Goal: Task Accomplishment & Management: Complete application form

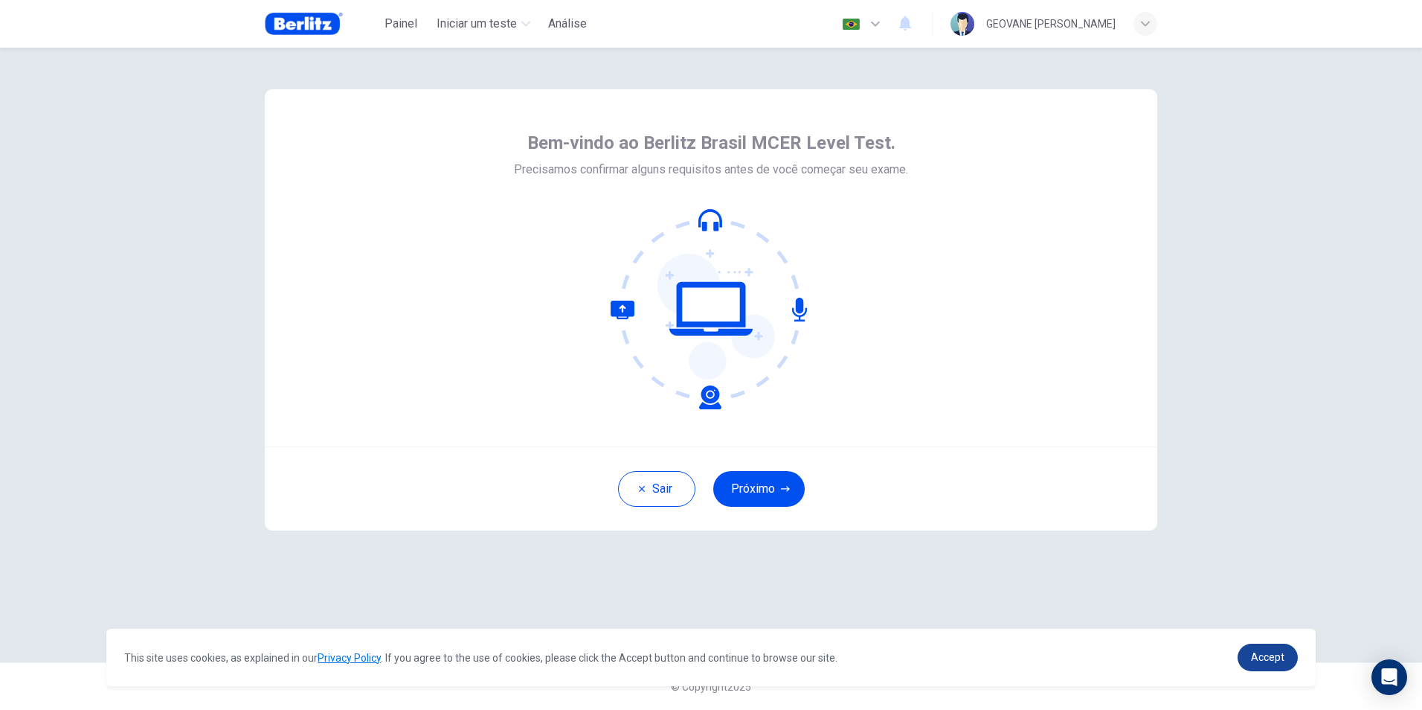
click at [1274, 657] on span "Accept" at bounding box center [1267, 657] width 33 height 12
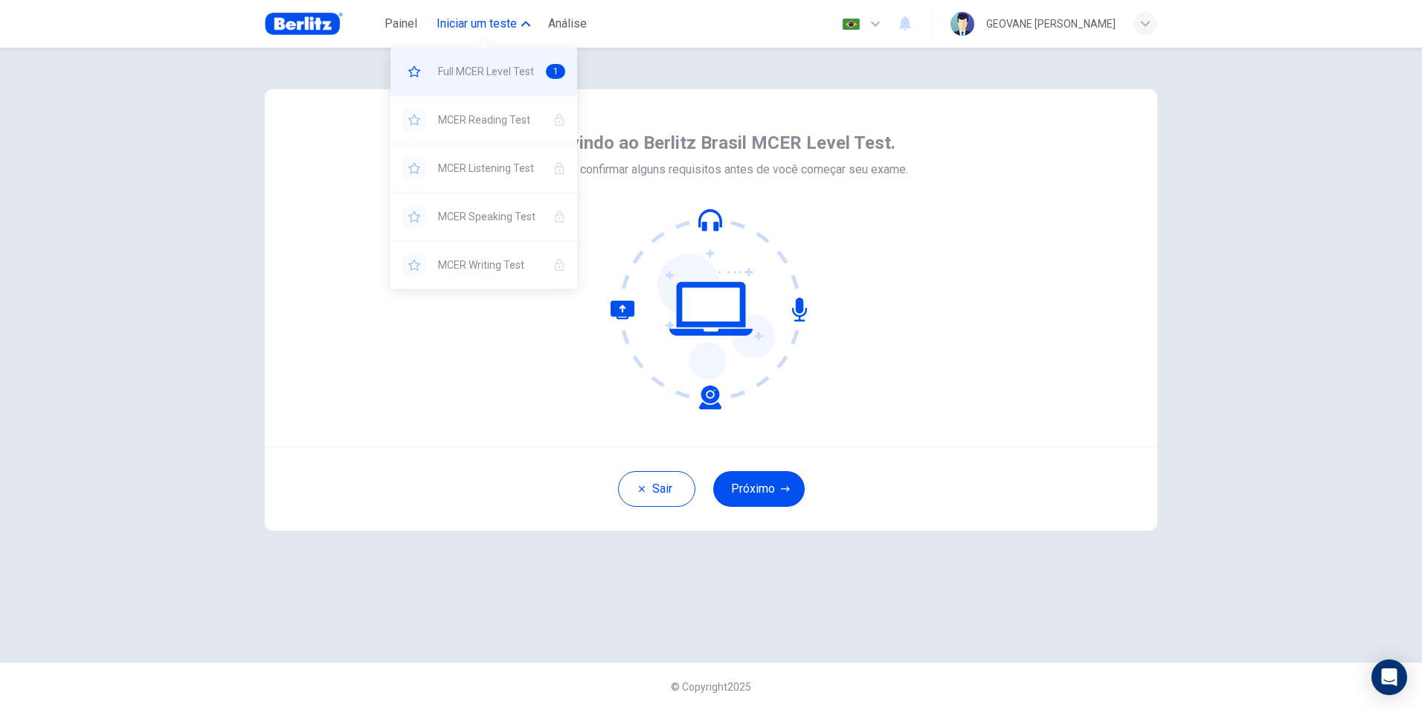
click at [455, 71] on span "Full MCER Level Test" at bounding box center [486, 71] width 96 height 18
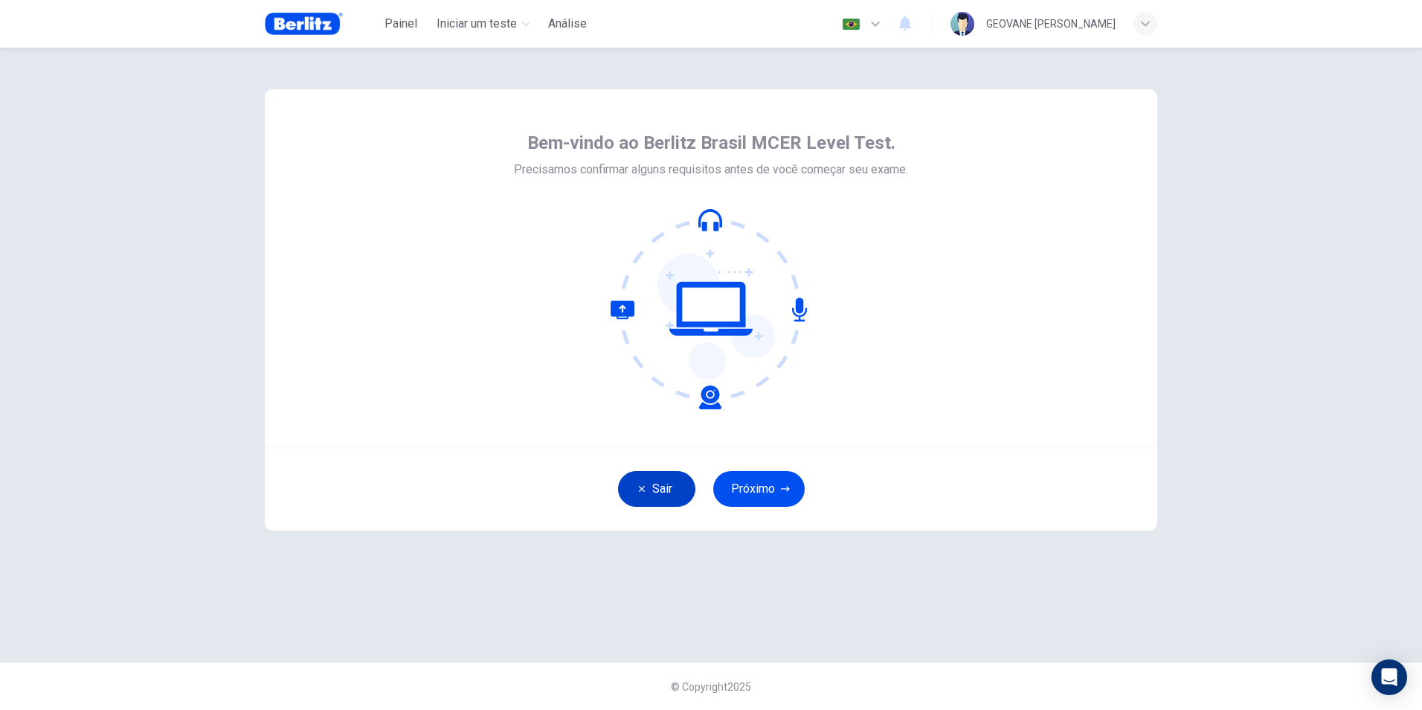
click at [662, 489] on button "Sair" at bounding box center [656, 489] width 77 height 36
click at [785, 492] on icon "button" at bounding box center [785, 488] width 9 height 9
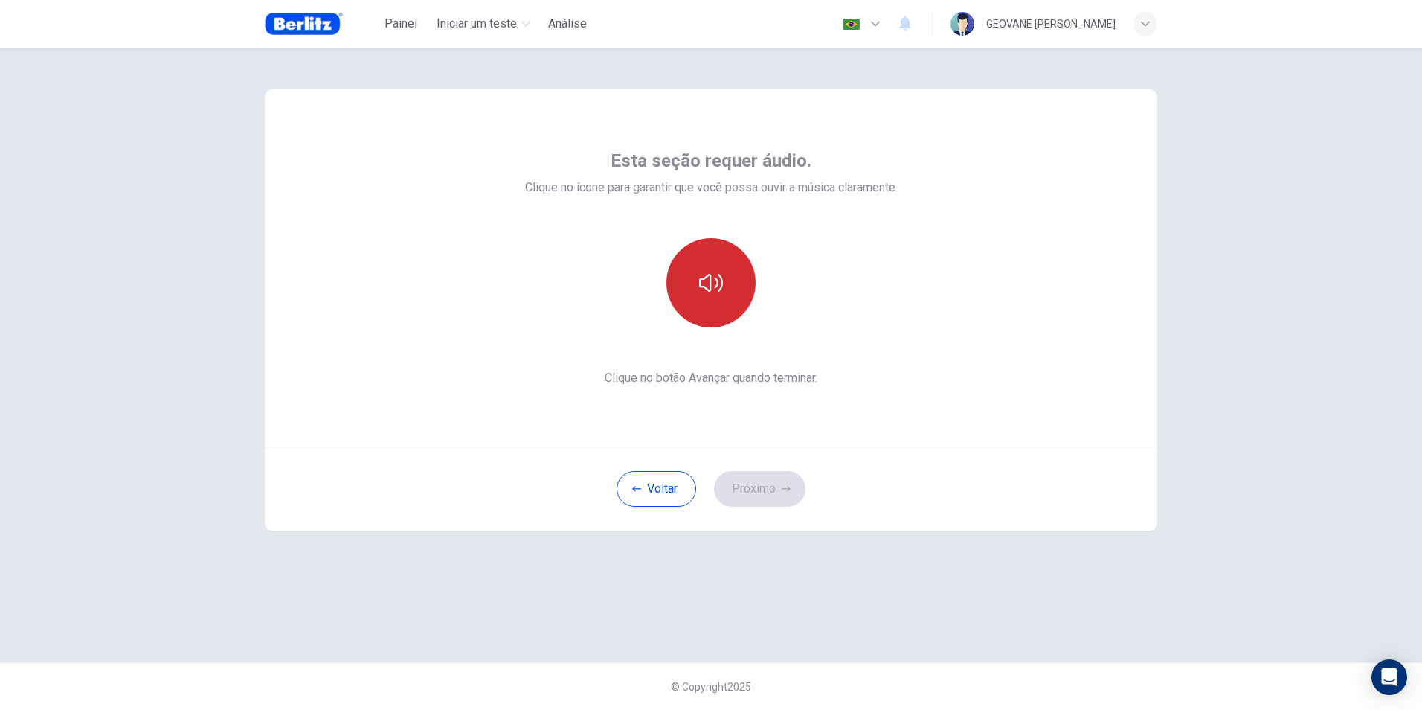
click at [742, 269] on button "button" at bounding box center [710, 282] width 89 height 89
click at [750, 488] on button "Próximo" at bounding box center [759, 489] width 91 height 36
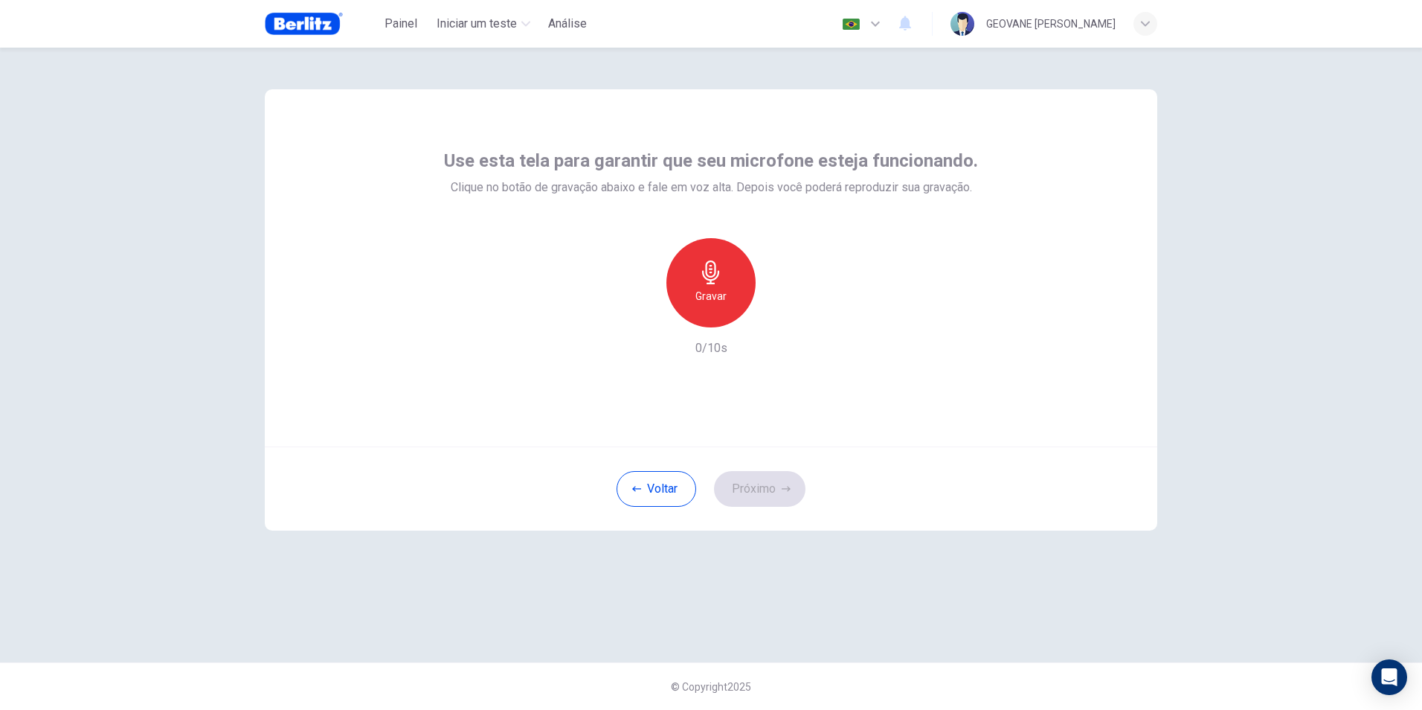
click at [695, 298] on div "Gravar" at bounding box center [710, 282] width 89 height 89
click at [712, 280] on icon "button" at bounding box center [710, 272] width 17 height 24
click at [774, 318] on icon "button" at bounding box center [779, 315] width 15 height 15
click at [773, 489] on button "Próximo" at bounding box center [759, 489] width 91 height 36
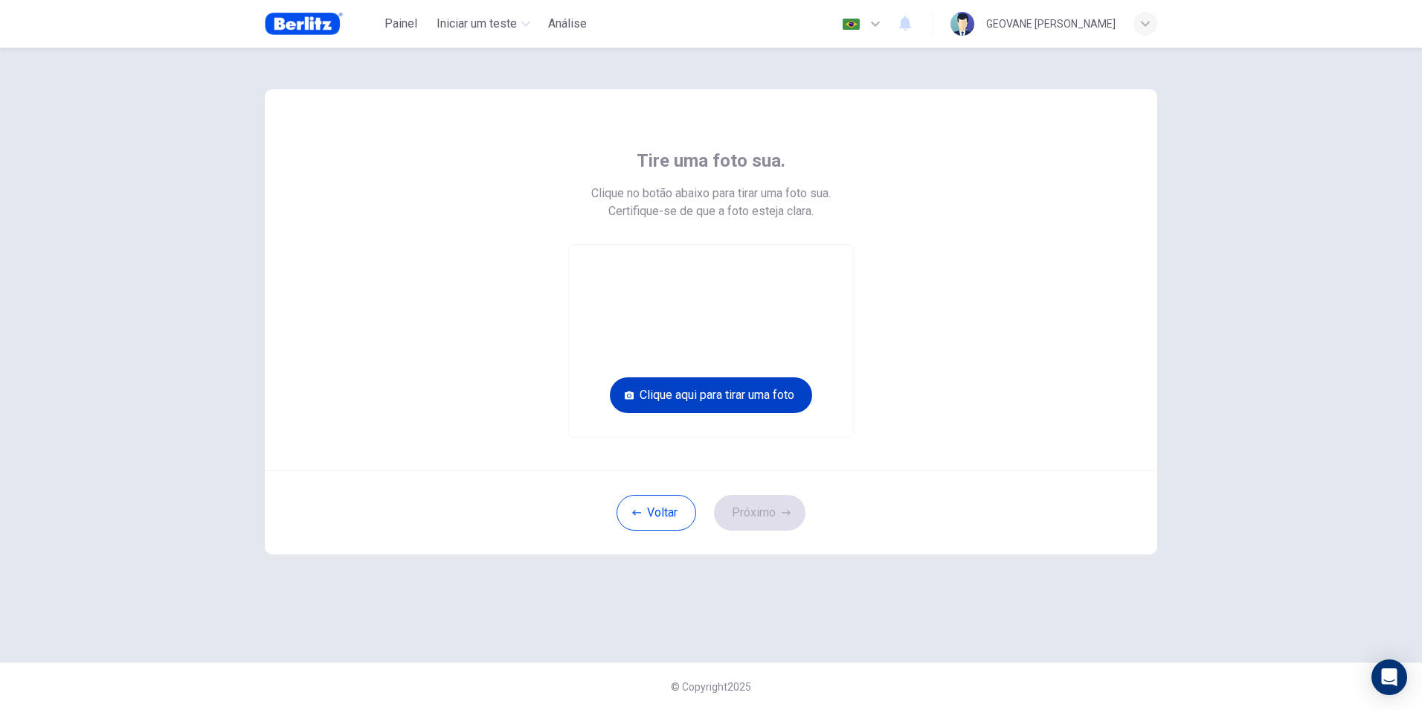
click at [726, 393] on button "Clique aqui para tirar uma foto" at bounding box center [711, 395] width 202 height 36
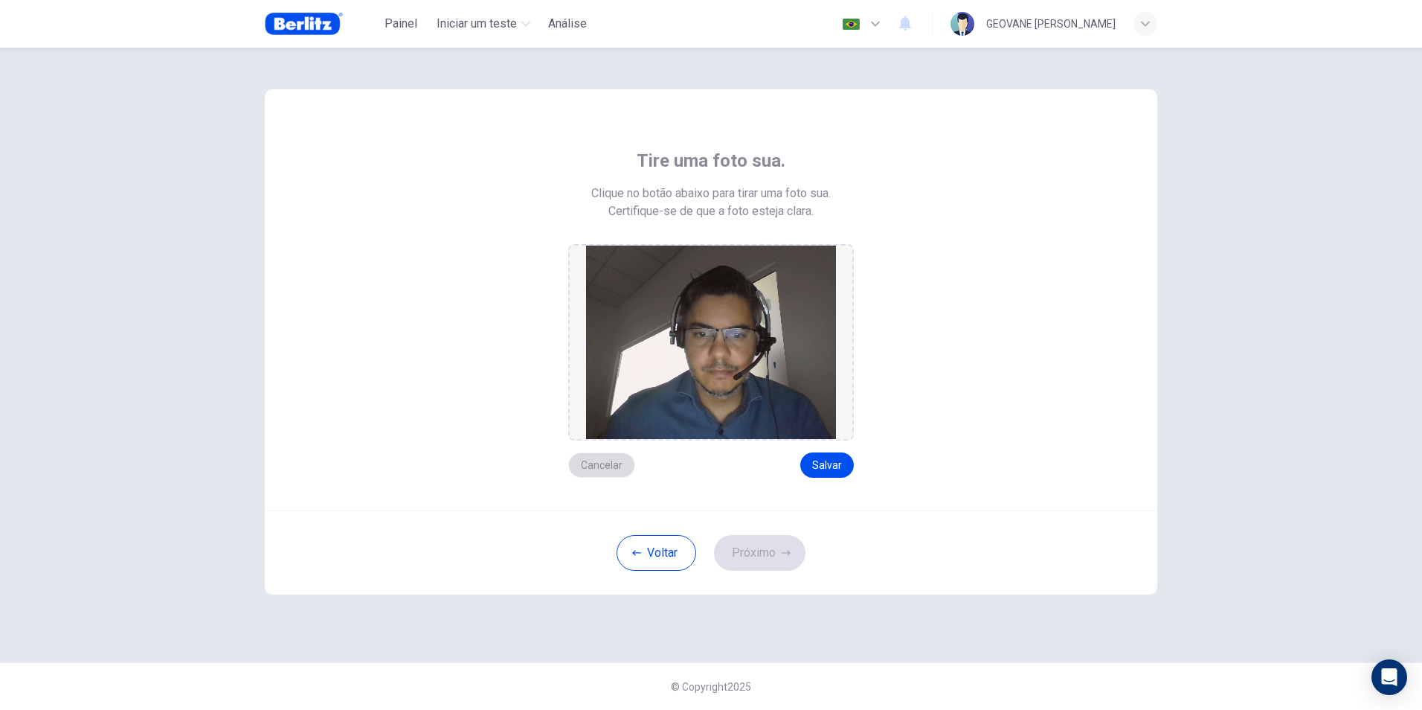
click at [611, 465] on button "Cancelar" at bounding box center [601, 464] width 67 height 25
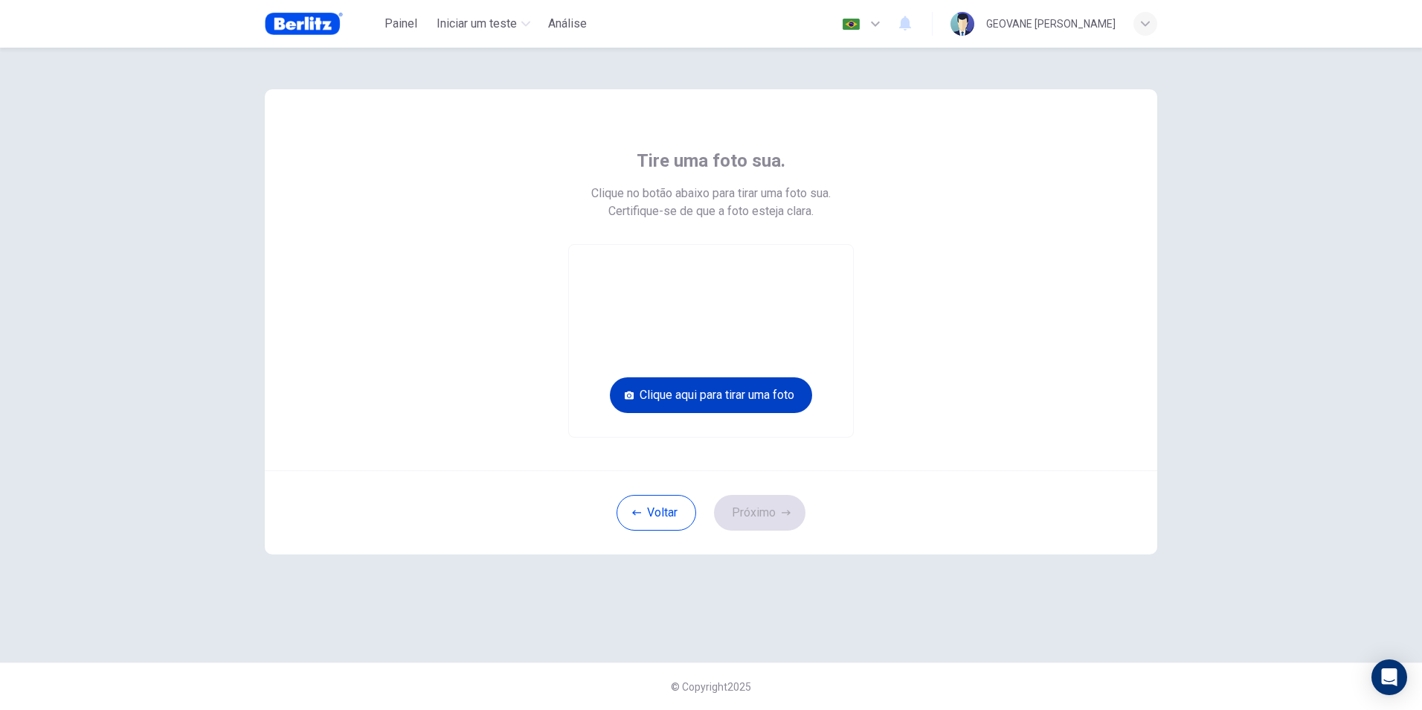
click at [733, 394] on button "Clique aqui para tirar uma foto" at bounding box center [711, 395] width 202 height 36
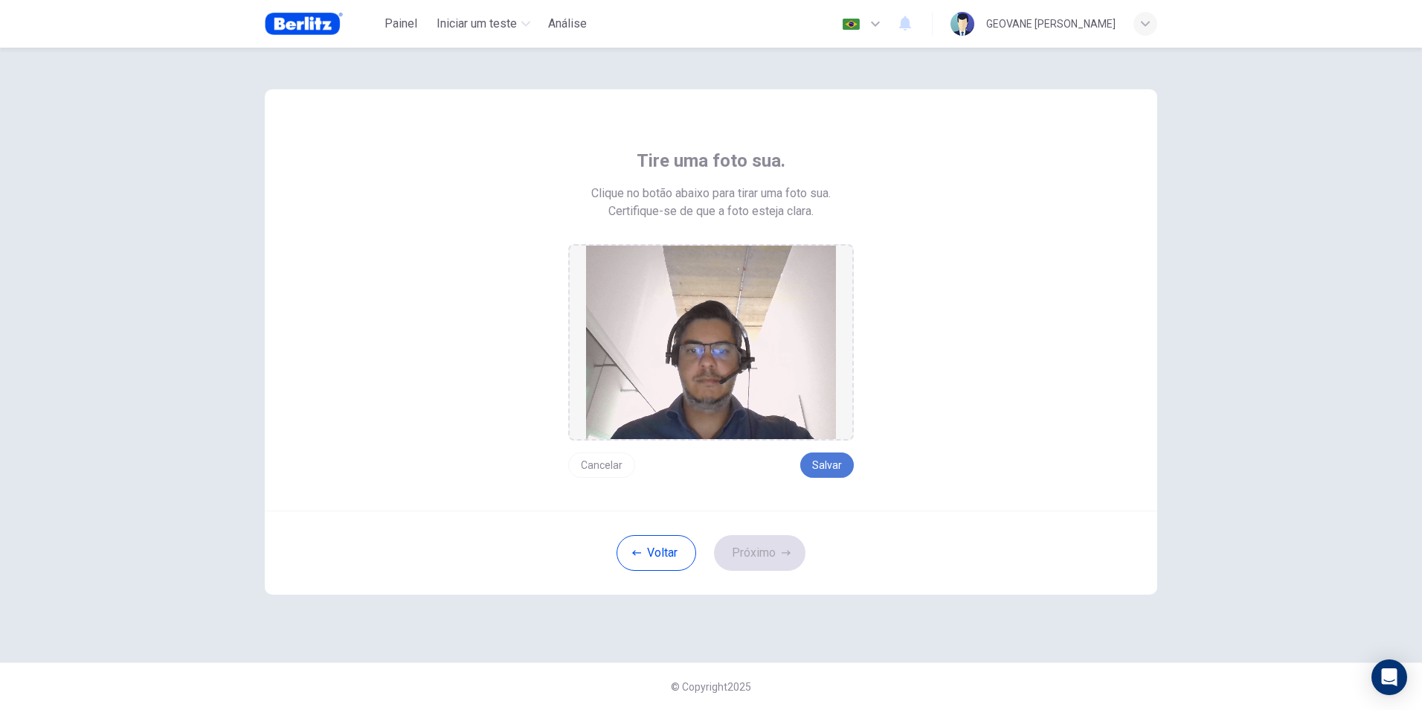
click at [833, 468] on button "Salvar" at bounding box center [827, 464] width 54 height 25
click at [756, 542] on button "Próximo" at bounding box center [759, 553] width 91 height 36
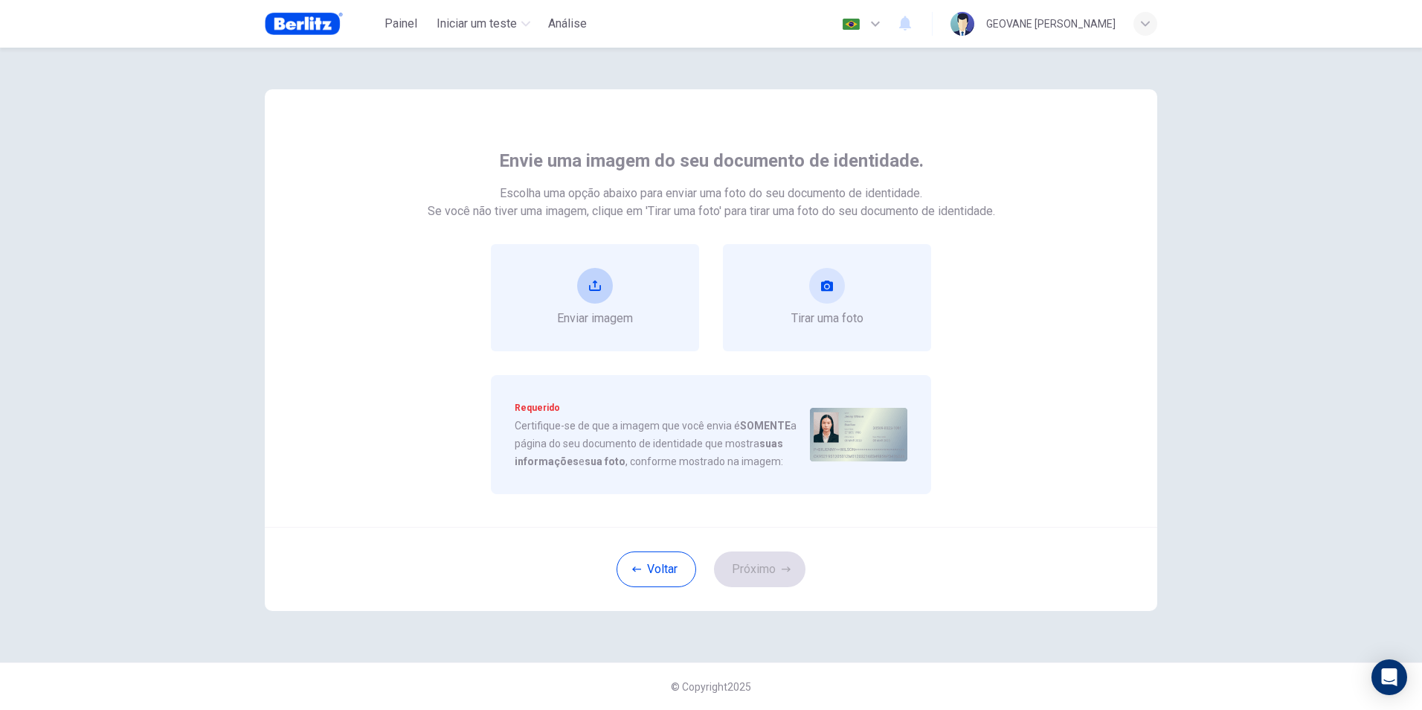
click at [608, 302] on div "Enviar imagem" at bounding box center [595, 298] width 76 height 60
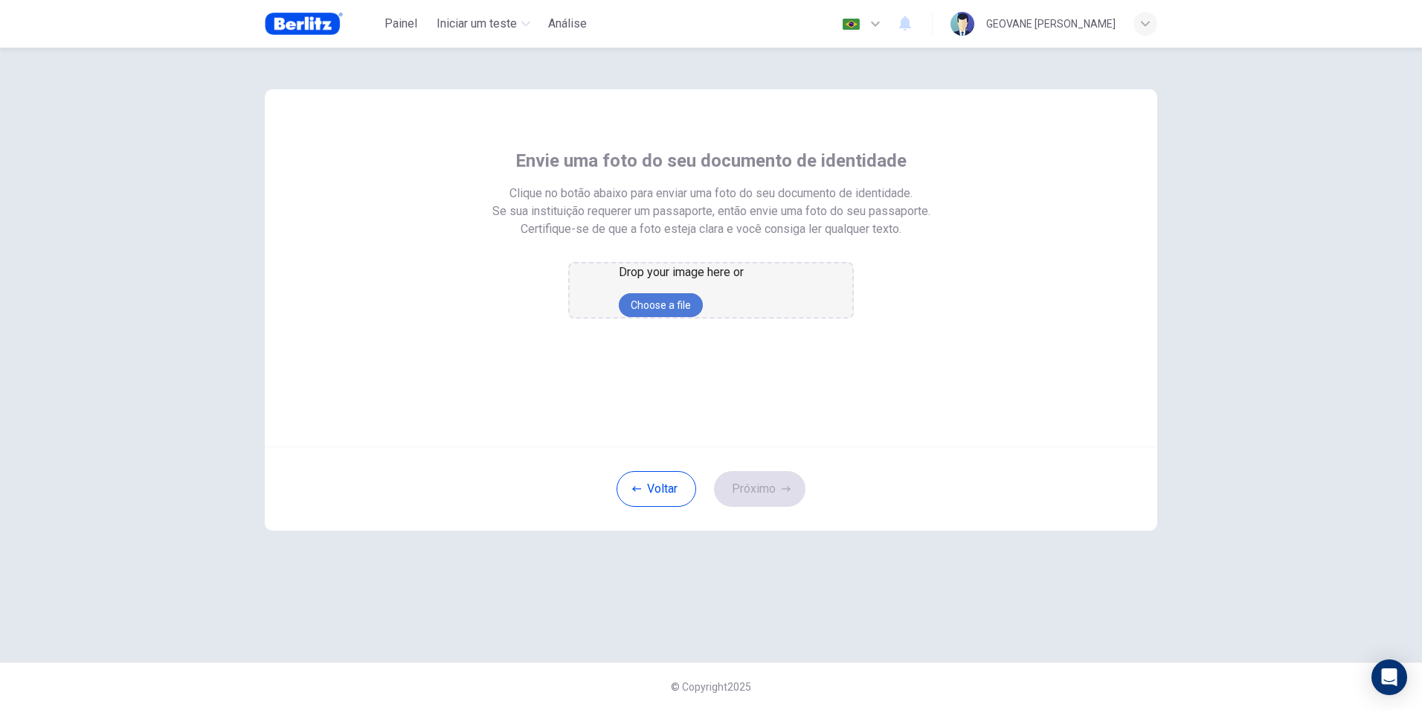
click at [703, 317] on button "Choose a file" at bounding box center [661, 305] width 84 height 24
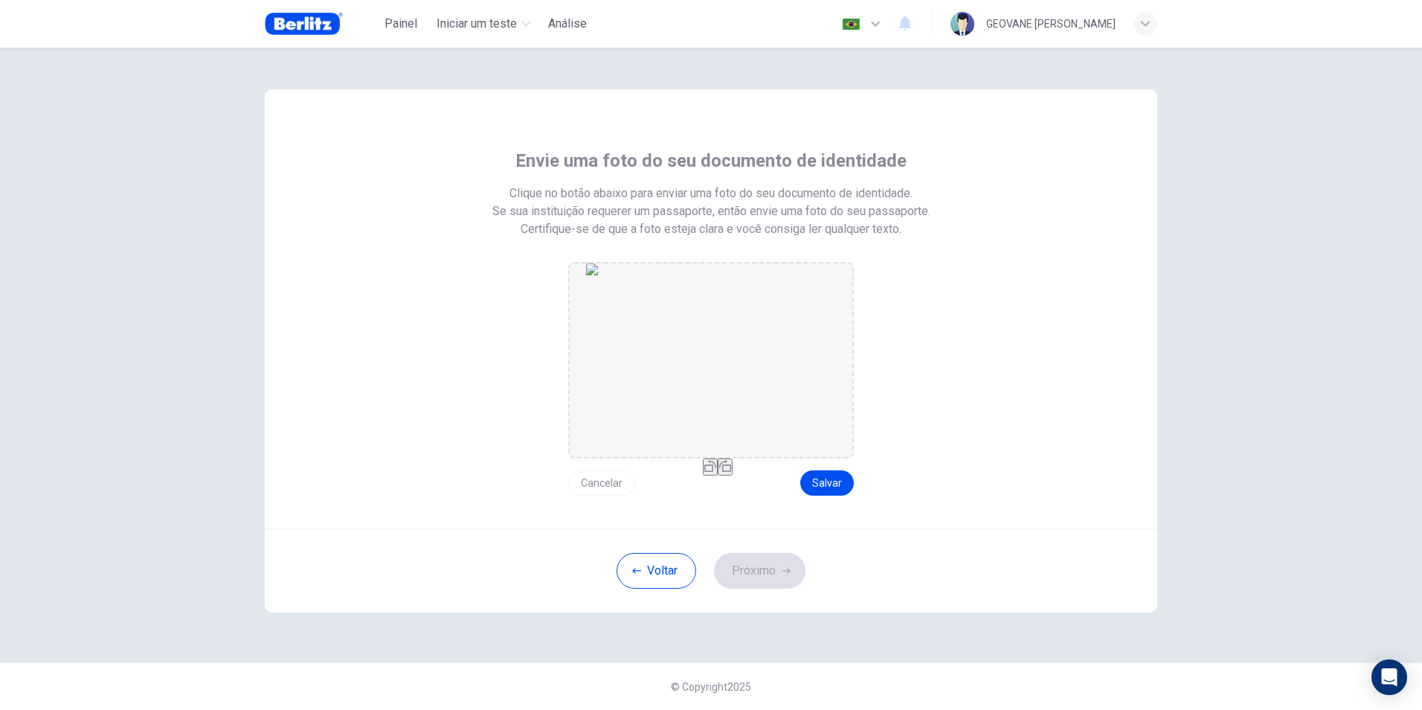
click at [727, 315] on img "drag and drop area" at bounding box center [711, 359] width 250 height 193
click at [779, 579] on div "Voltar Próximo" at bounding box center [711, 570] width 893 height 84
click at [704, 472] on icon "button" at bounding box center [710, 466] width 12 height 12
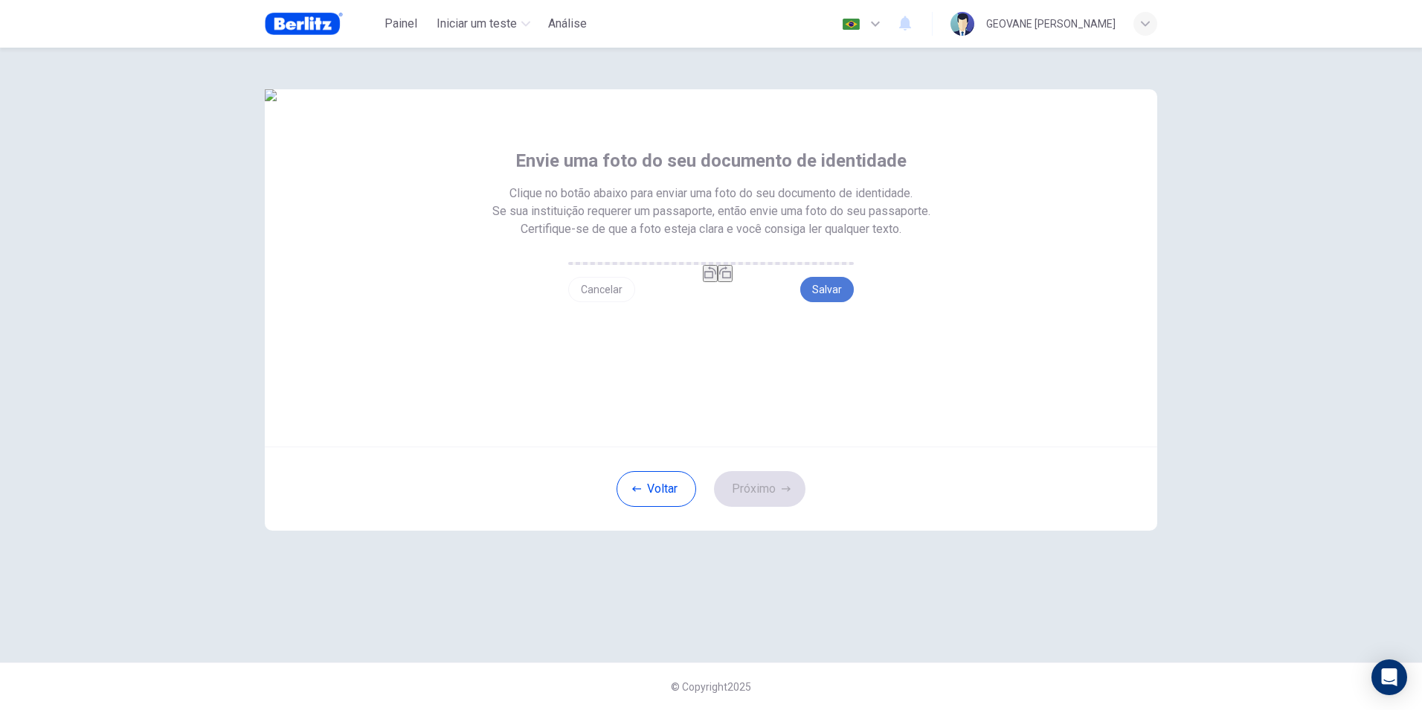
click at [832, 302] on button "Salvar" at bounding box center [827, 289] width 54 height 25
click at [781, 507] on button "Próximo" at bounding box center [759, 489] width 91 height 36
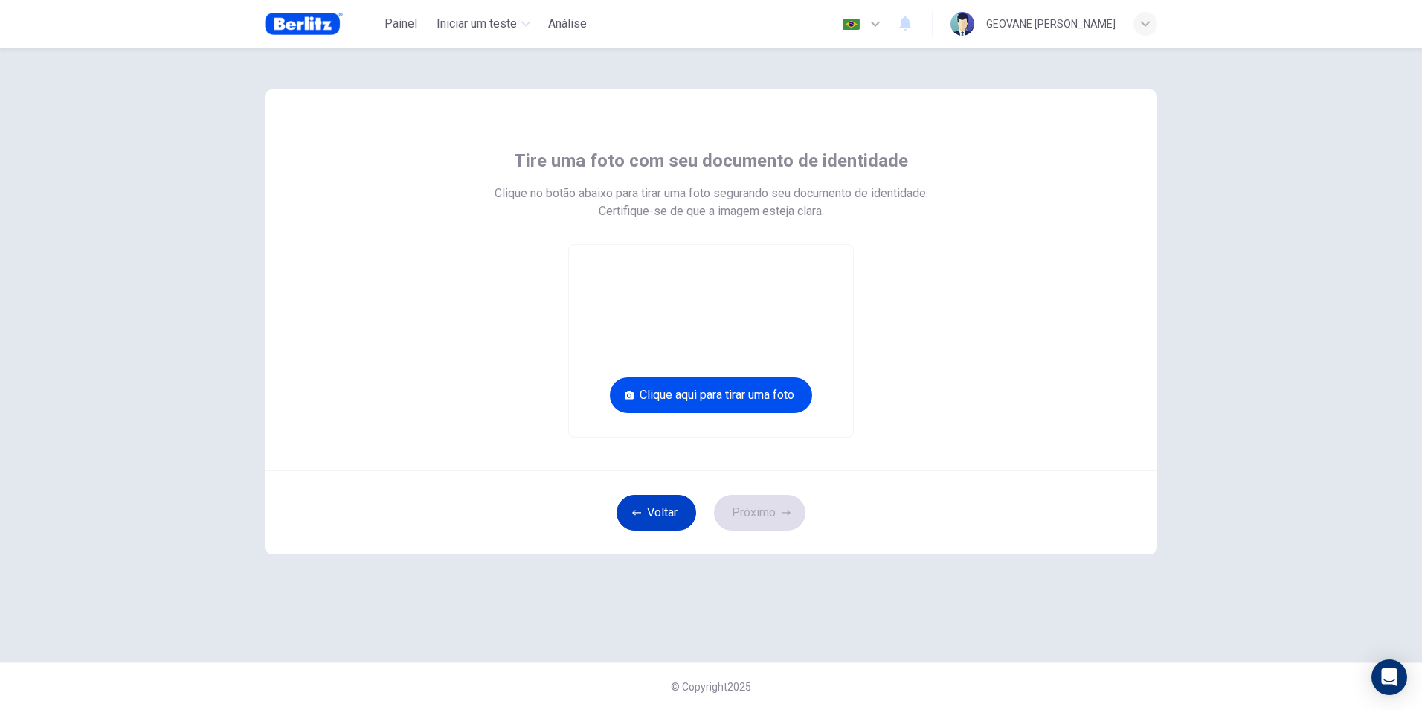
click at [650, 518] on button "Voltar" at bounding box center [657, 513] width 80 height 36
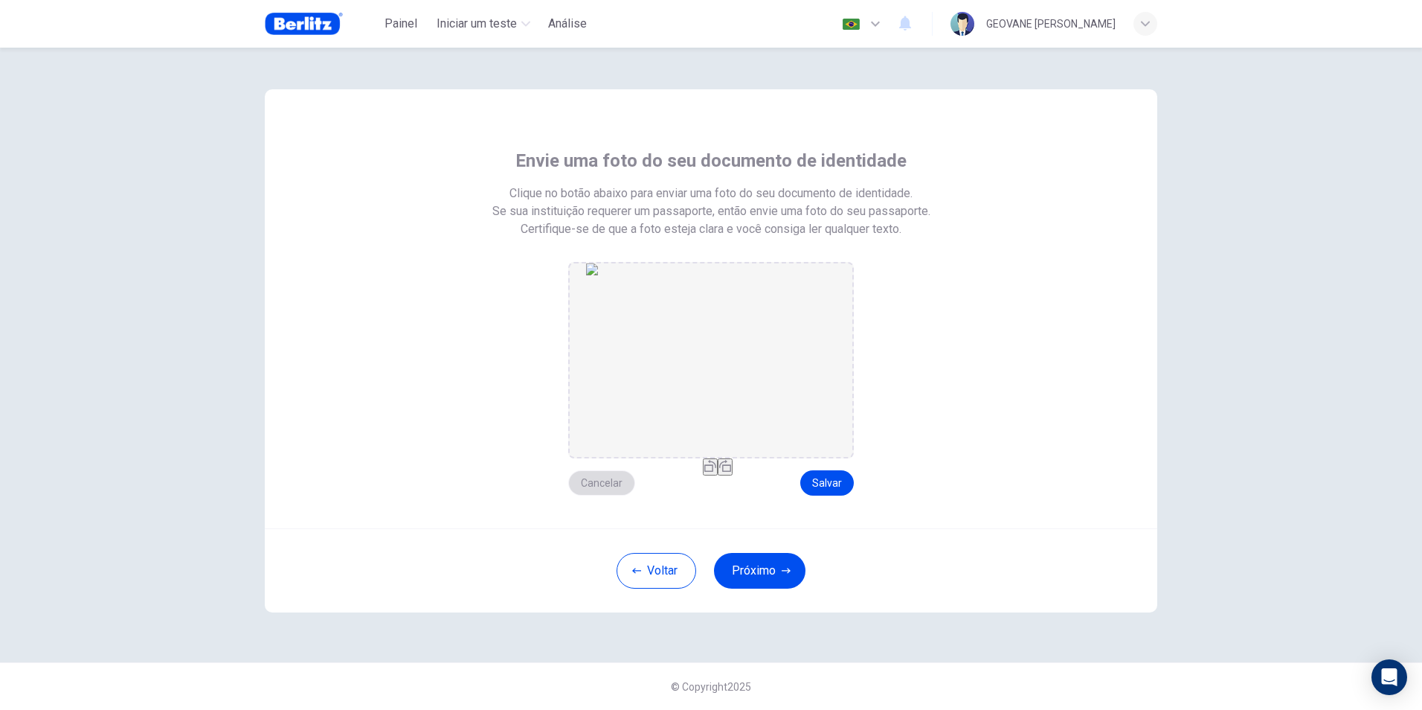
click at [599, 482] on button "Cancelar" at bounding box center [601, 482] width 67 height 25
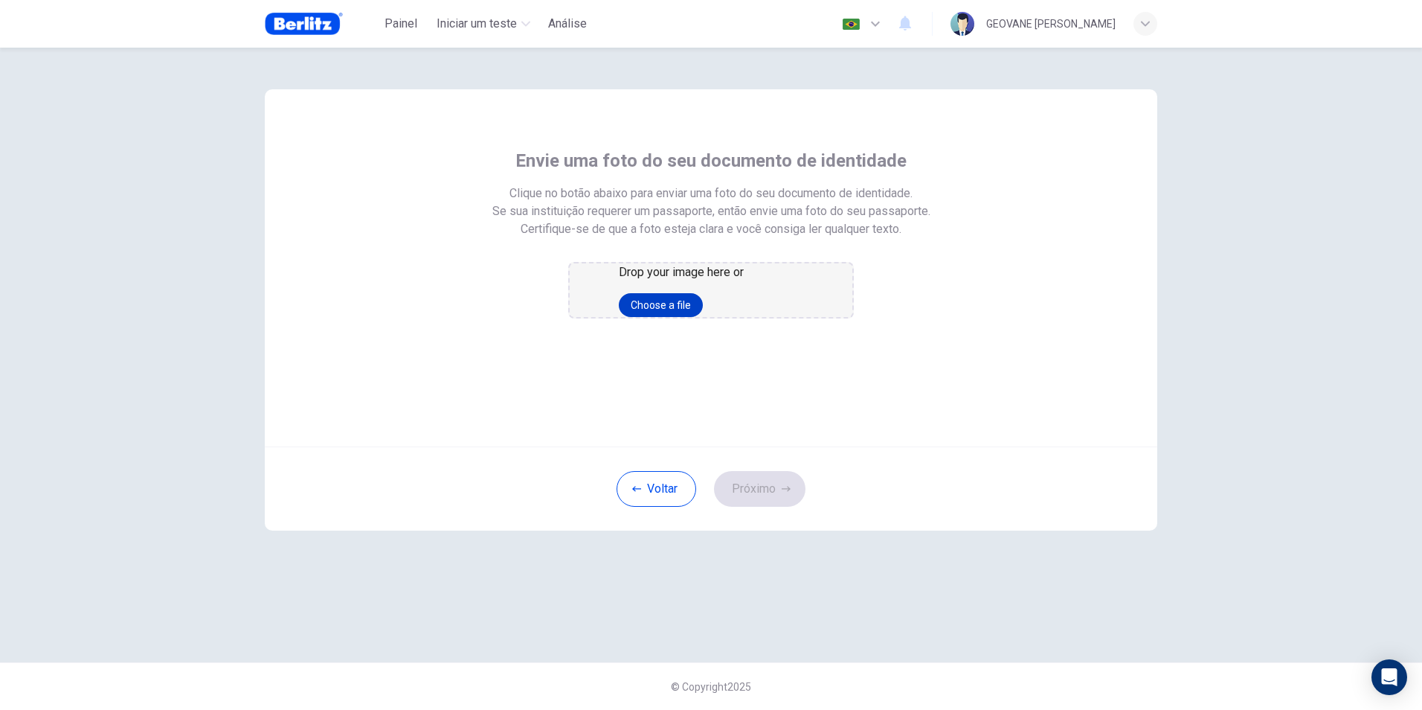
click at [703, 317] on button "Choose a file" at bounding box center [661, 305] width 84 height 24
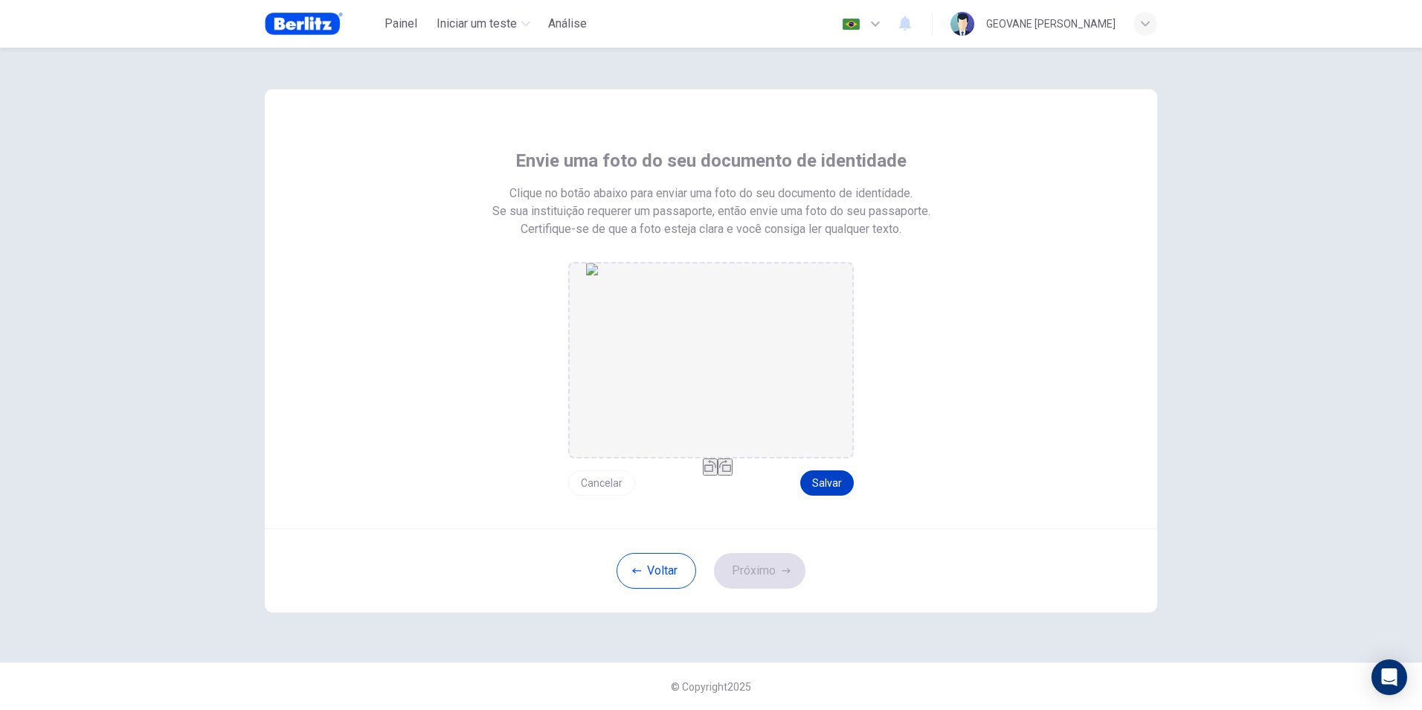
click at [817, 479] on button "Salvar" at bounding box center [827, 482] width 54 height 25
click at [772, 563] on button "Próximo" at bounding box center [759, 571] width 91 height 36
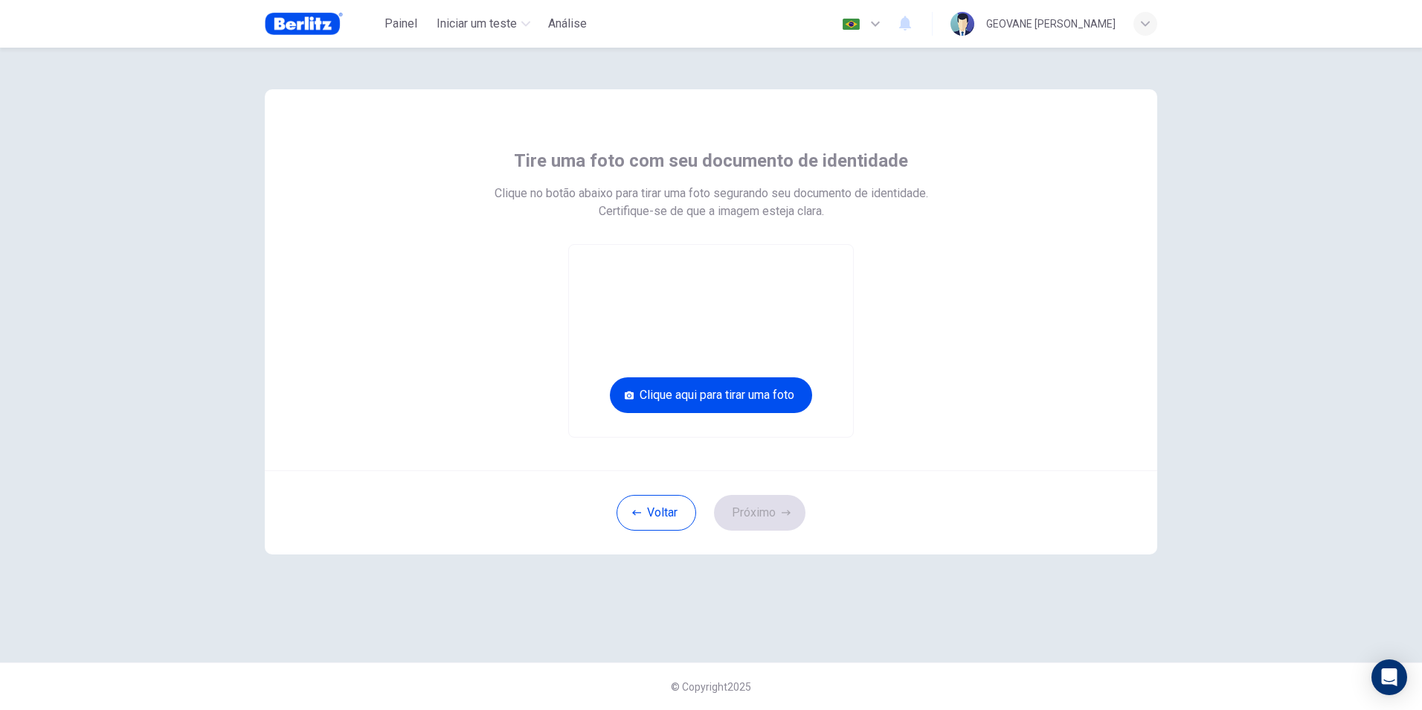
drag, startPoint x: 728, startPoint y: 390, endPoint x: 948, endPoint y: 300, distance: 237.2
click at [948, 300] on div "Tire uma foto com seu documento de identidade Clique no botão abaixo para tirar…" at bounding box center [711, 293] width 672 height 289
click at [730, 388] on button "Clique aqui para tirar uma foto" at bounding box center [711, 395] width 202 height 36
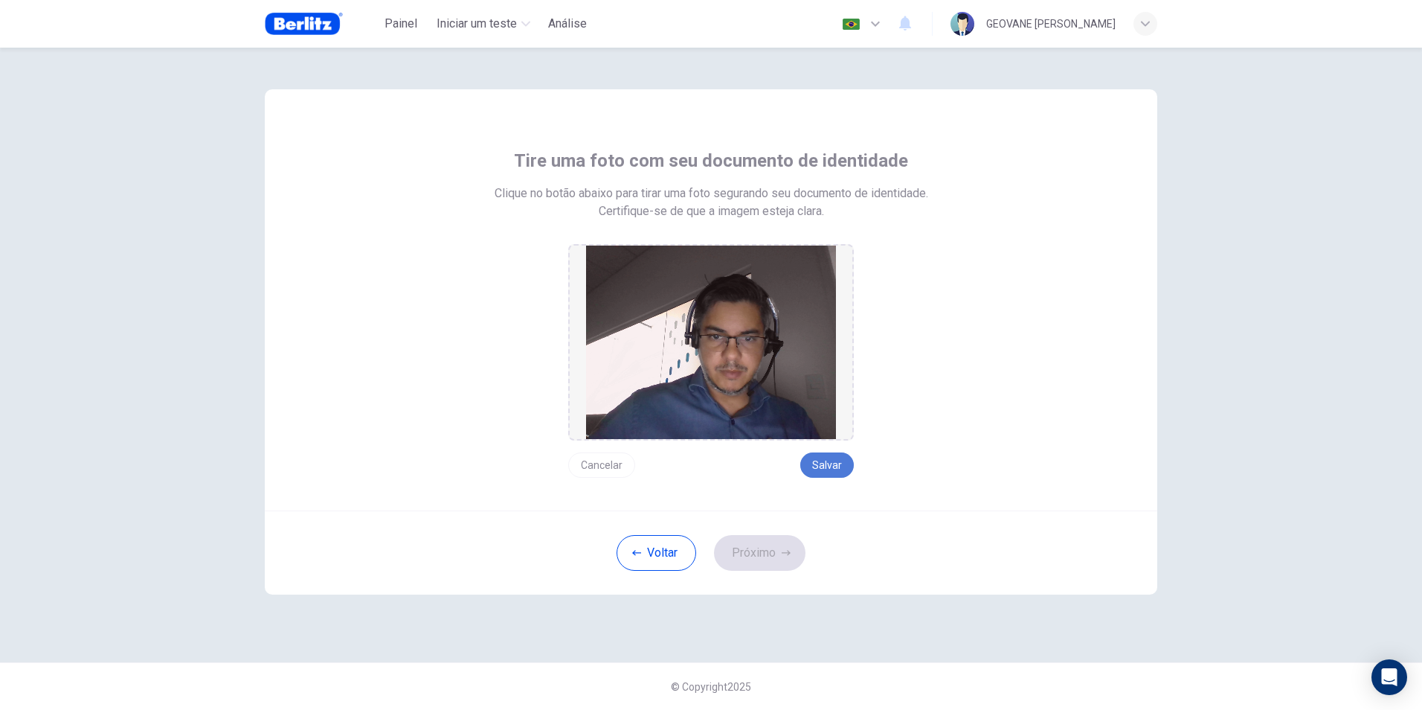
click at [816, 460] on button "Salvar" at bounding box center [827, 464] width 54 height 25
click at [757, 559] on button "Próximo" at bounding box center [759, 553] width 91 height 36
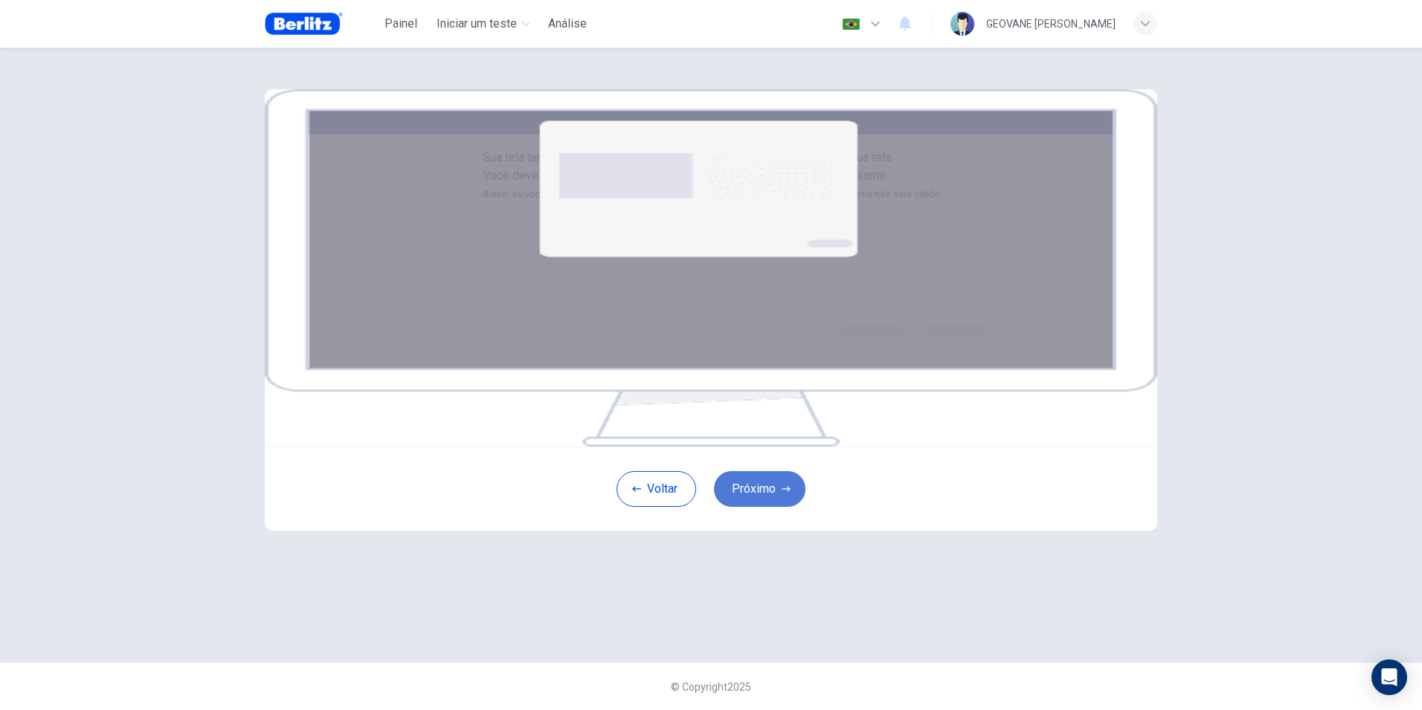
click at [764, 507] on button "Próximo" at bounding box center [759, 489] width 91 height 36
click at [756, 507] on button "Próximo" at bounding box center [759, 489] width 91 height 36
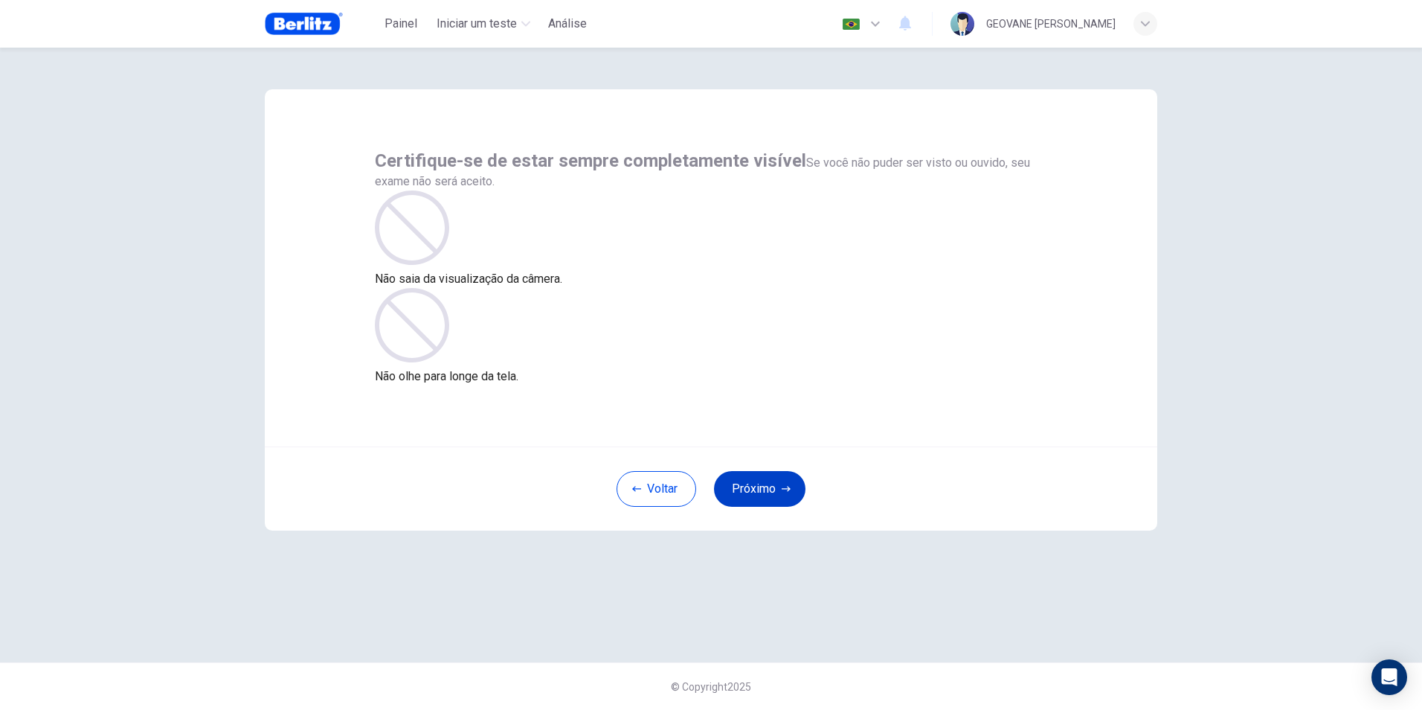
click at [766, 498] on button "Próximo" at bounding box center [759, 489] width 91 height 36
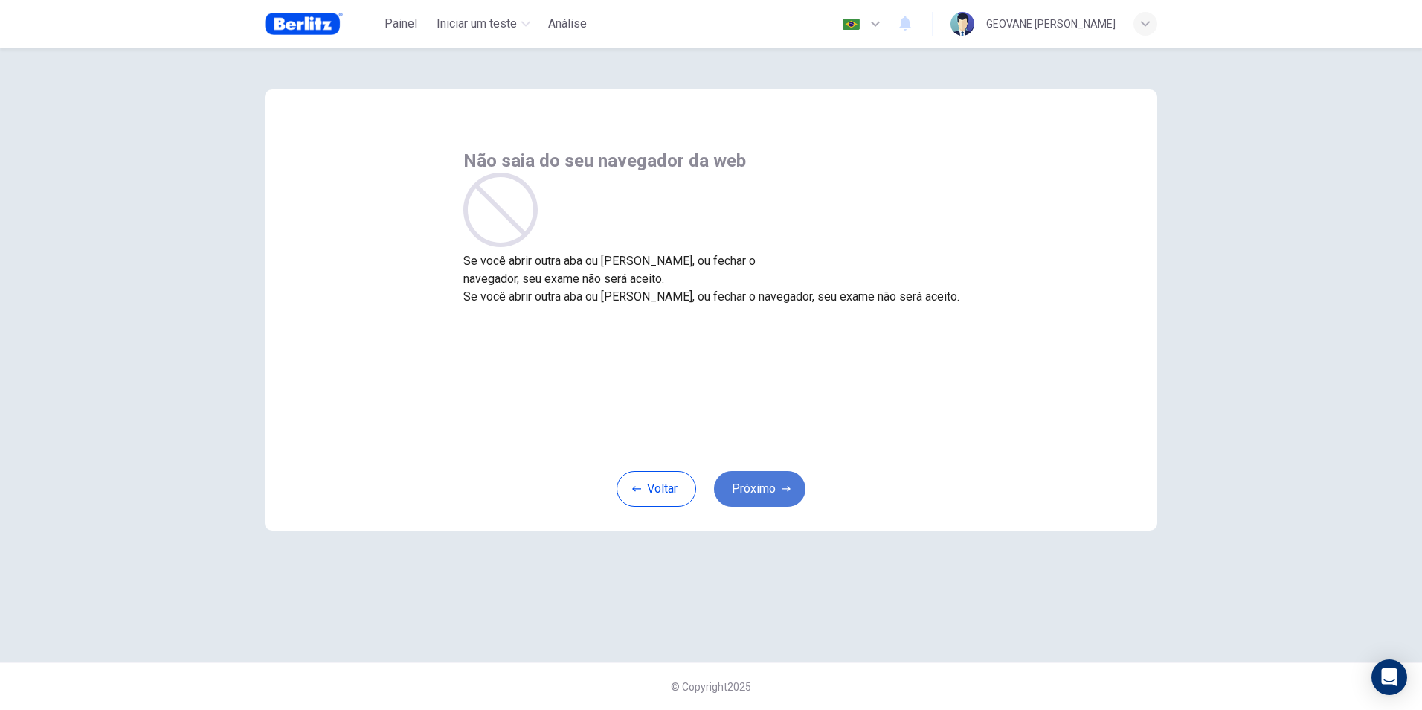
click at [760, 485] on button "Próximo" at bounding box center [759, 489] width 91 height 36
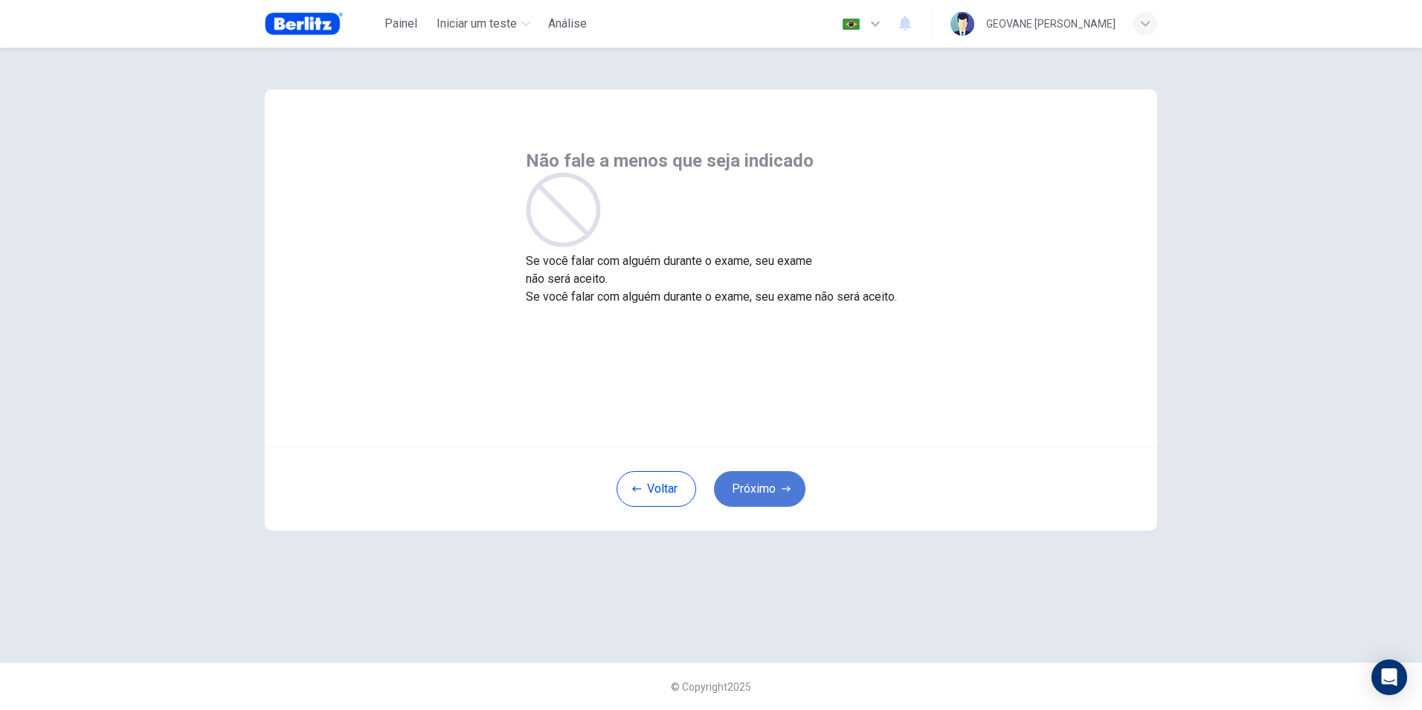
click at [766, 485] on button "Próximo" at bounding box center [759, 489] width 91 height 36
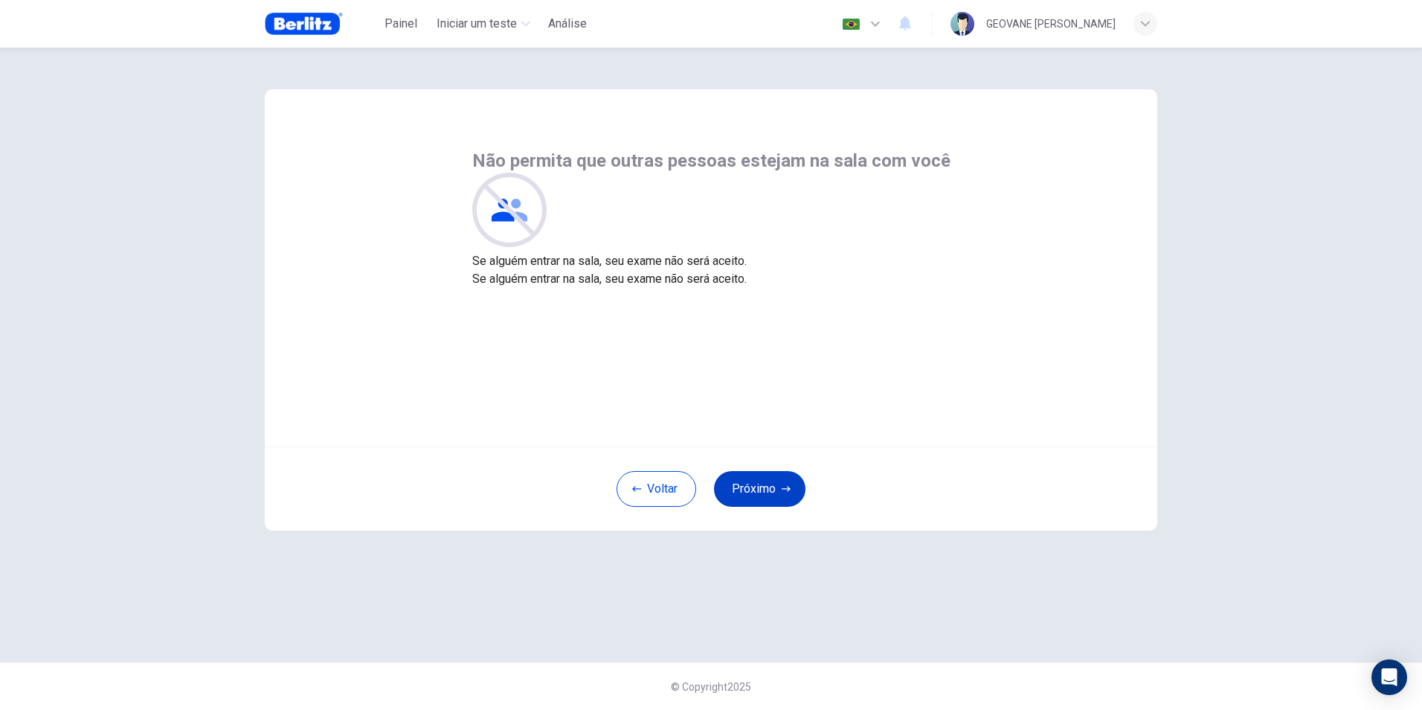
click at [765, 485] on button "Próximo" at bounding box center [759, 489] width 91 height 36
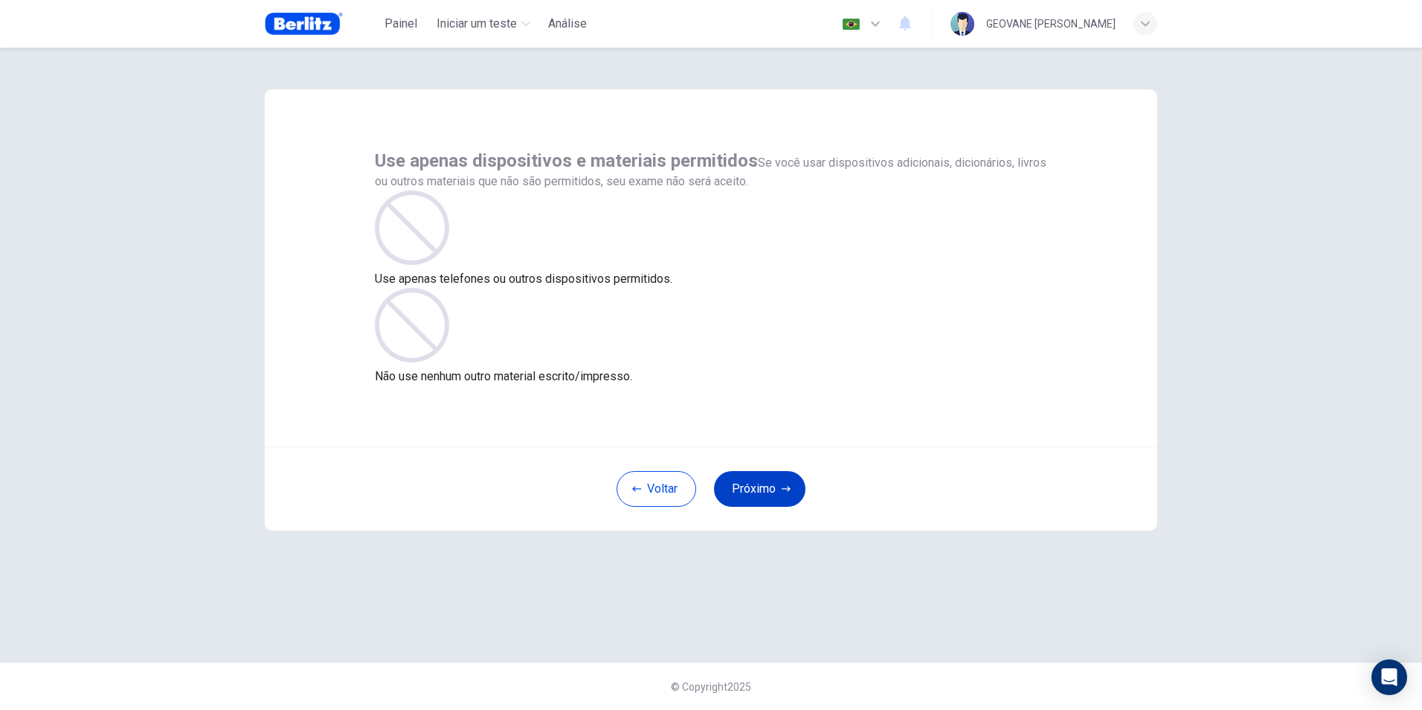
click at [770, 489] on button "Próximo" at bounding box center [759, 489] width 91 height 36
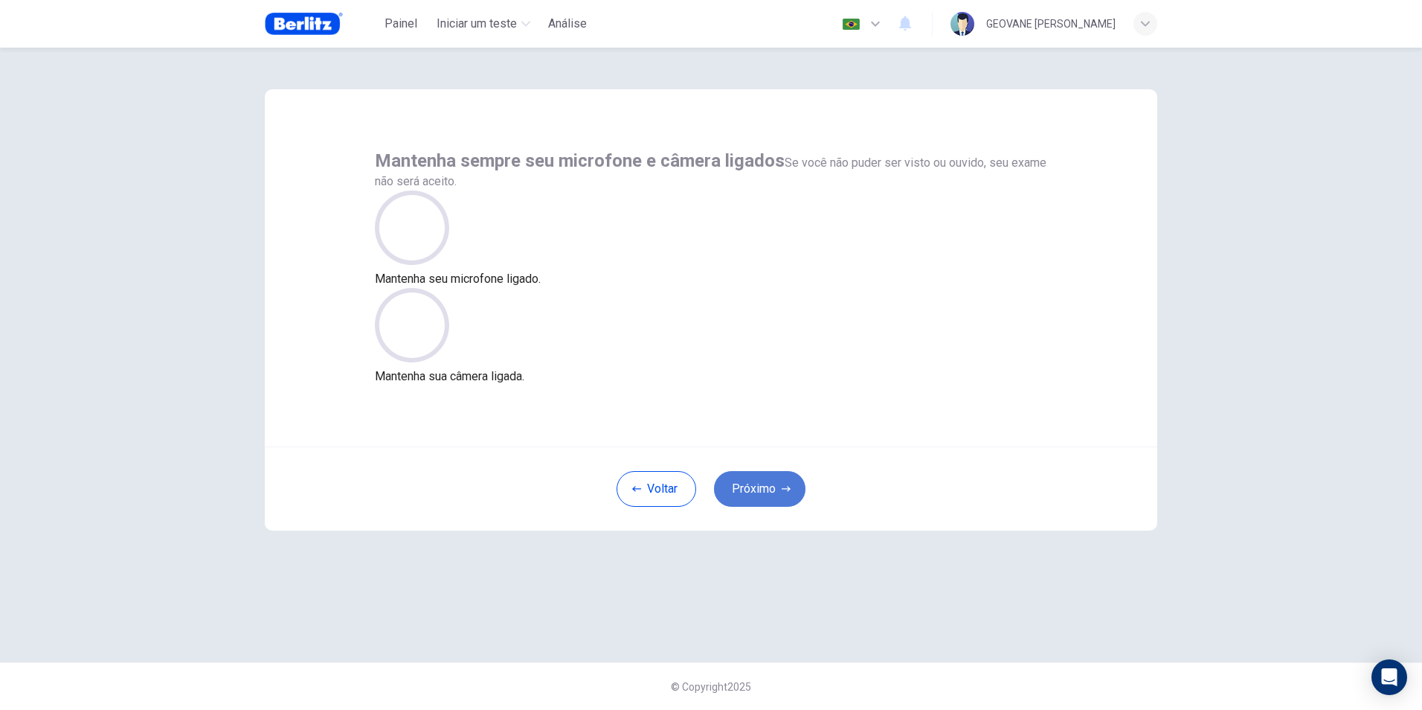
click at [754, 491] on button "Próximo" at bounding box center [759, 489] width 91 height 36
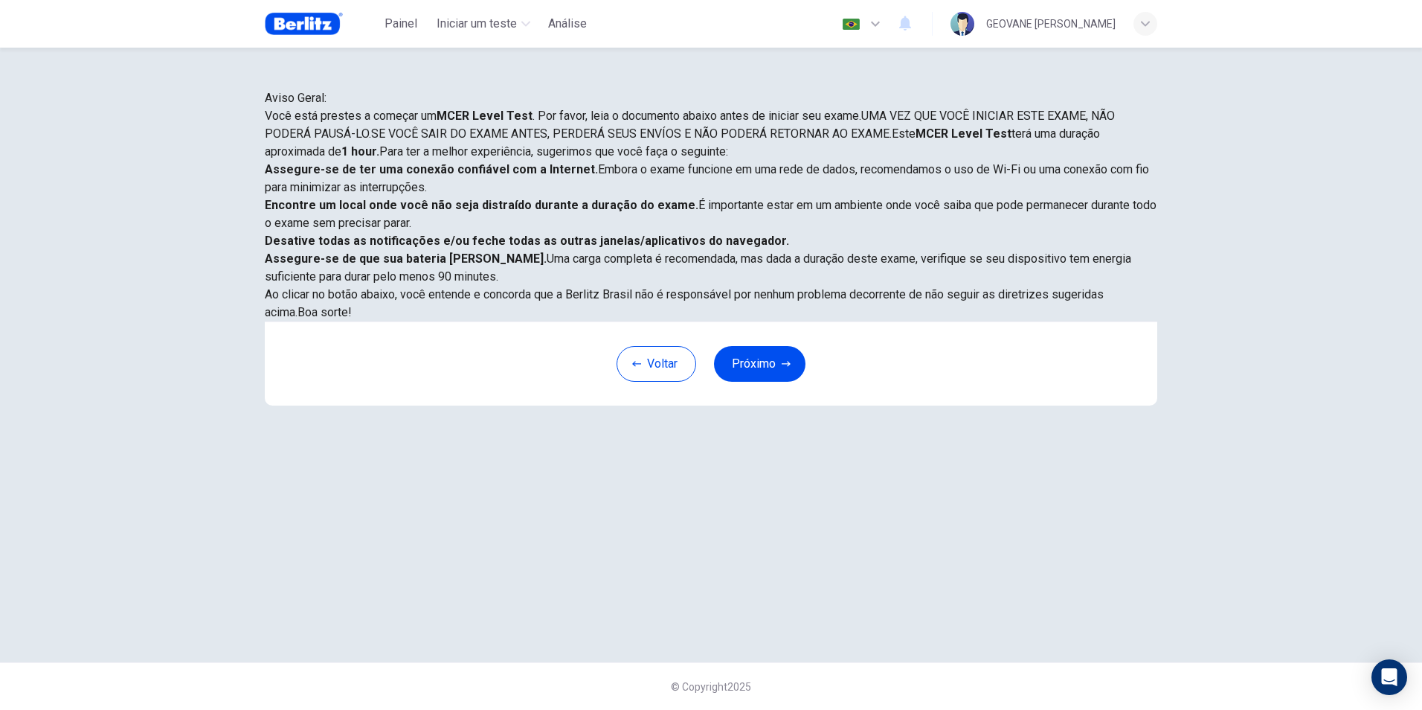
scroll to position [118, 0]
click at [751, 382] on button "Próximo" at bounding box center [759, 364] width 91 height 36
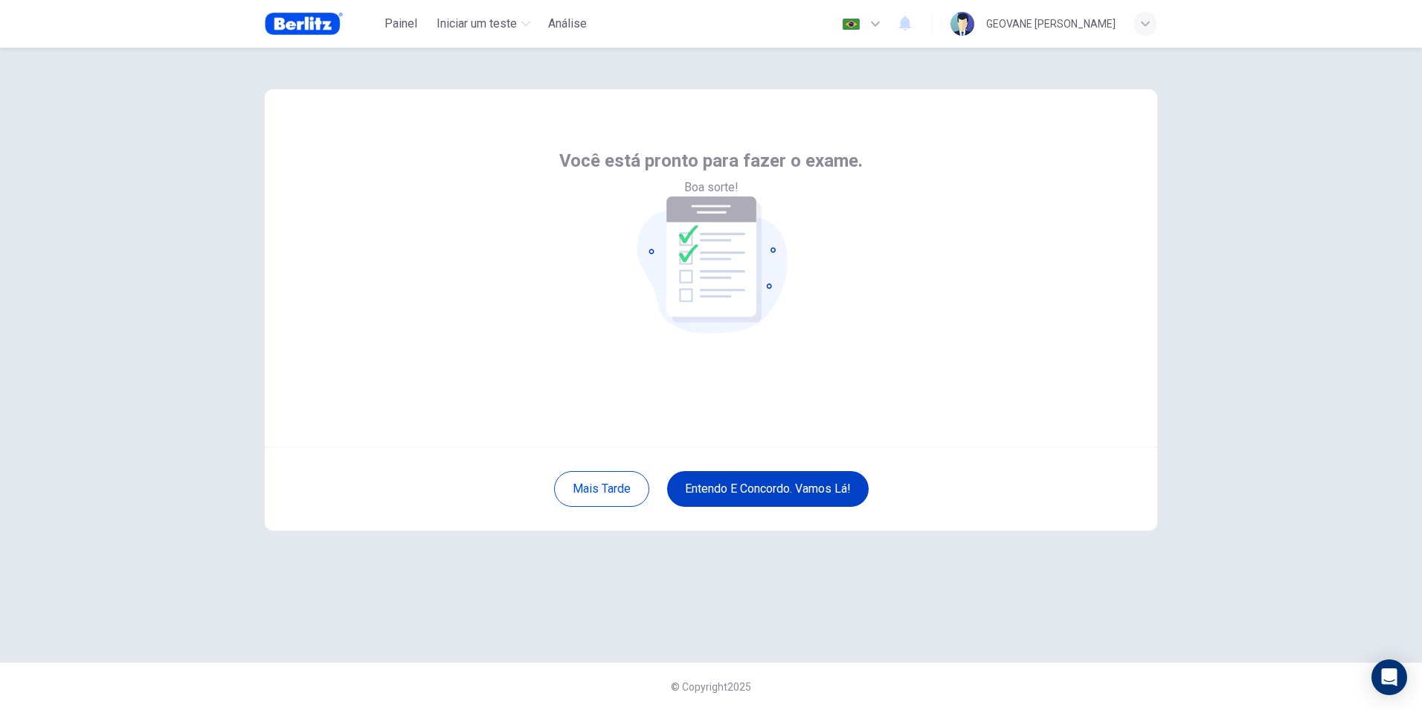
click at [786, 489] on button "Entendo e concordo. Vamos lá!" at bounding box center [768, 489] width 202 height 36
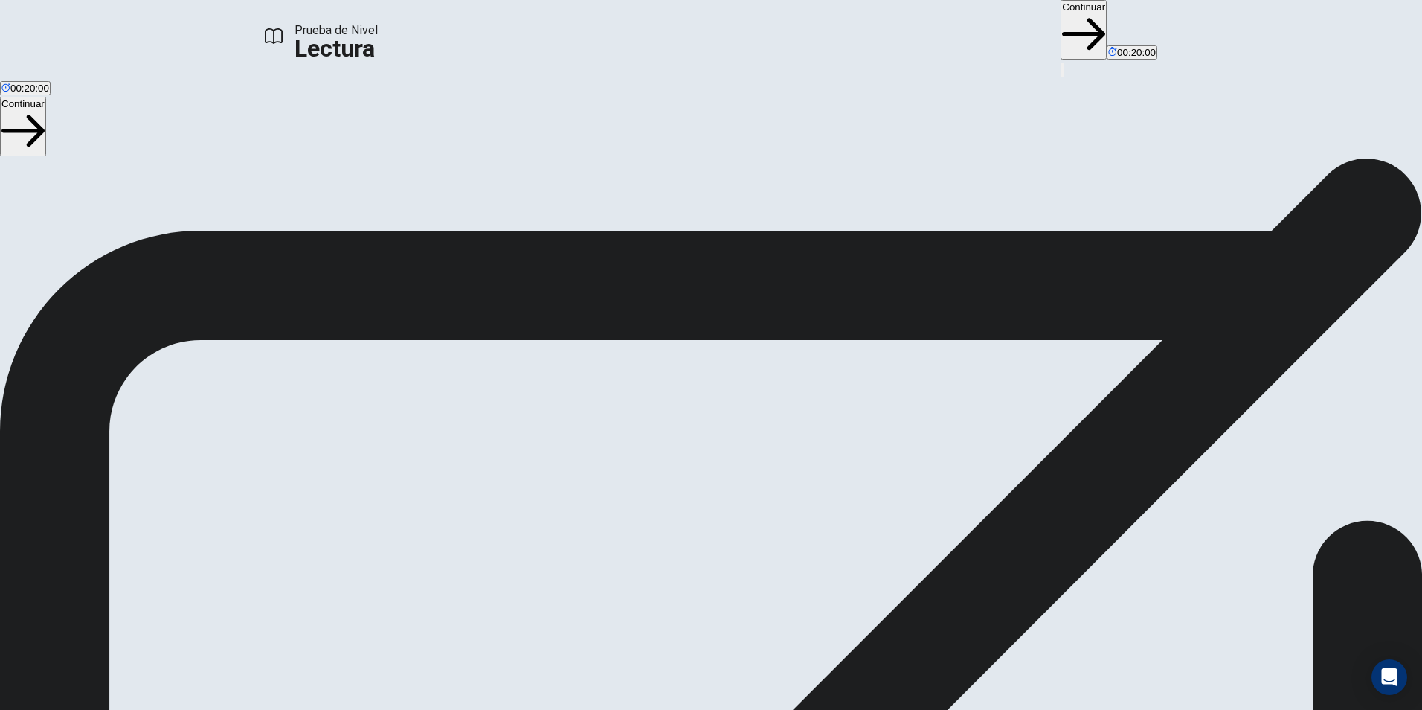
click at [1061, 26] on button "Continuar" at bounding box center [1084, 30] width 46 height 60
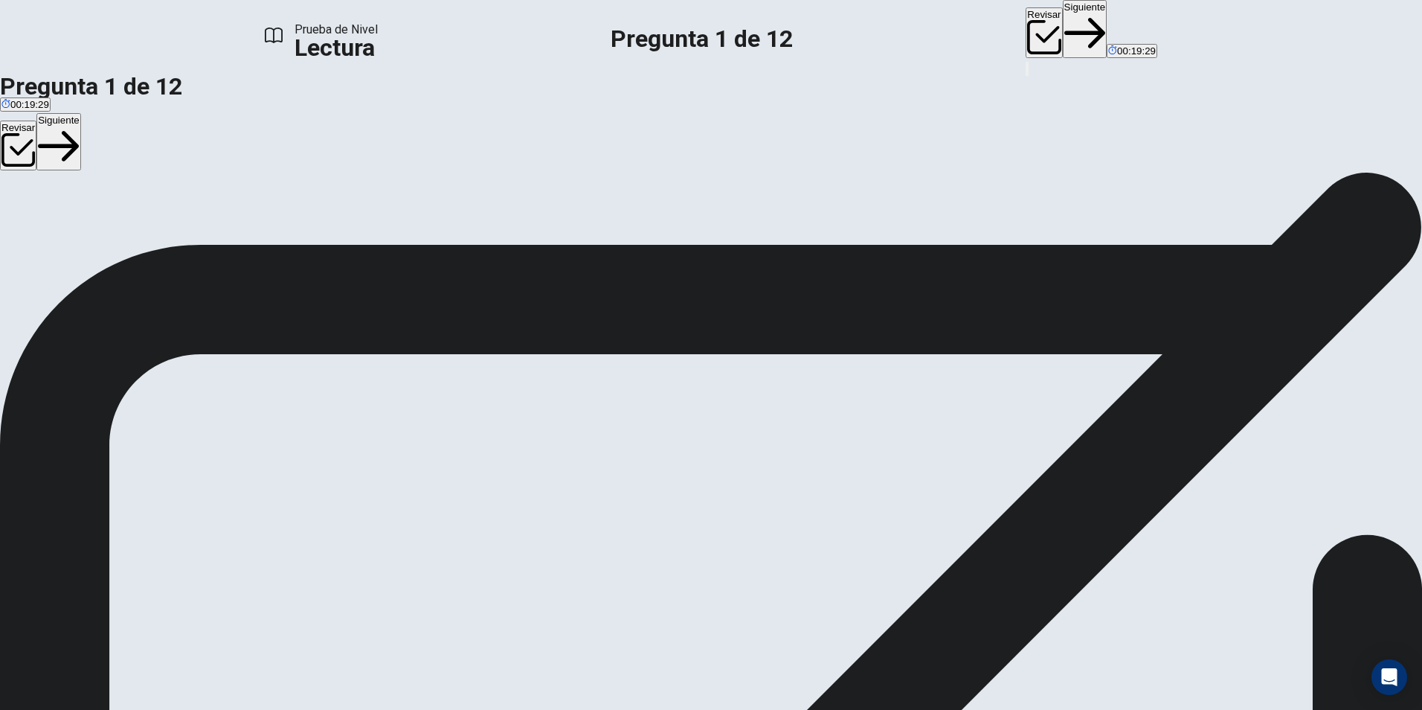
click at [1063, 30] on button "Siguiente" at bounding box center [1085, 29] width 45 height 58
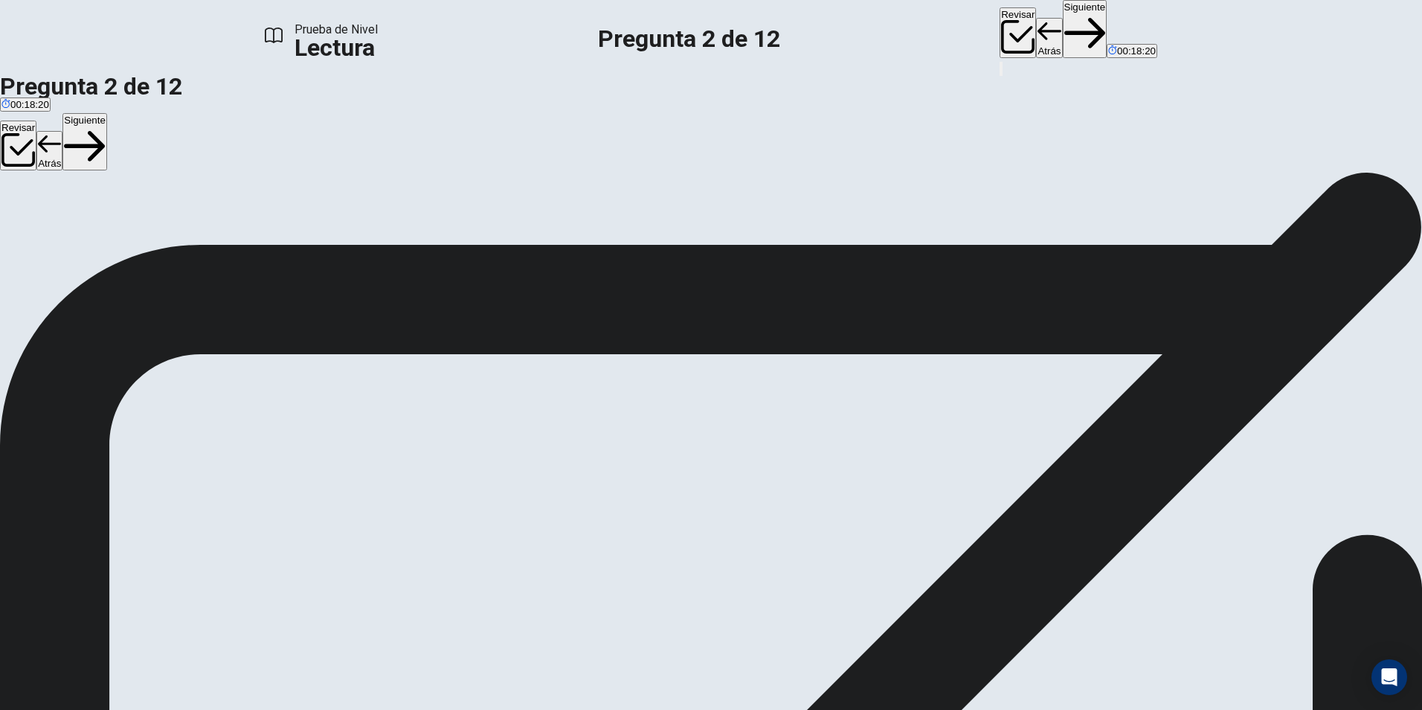
click at [1063, 24] on button "Siguiente" at bounding box center [1085, 29] width 45 height 58
click at [1064, 28] on icon "button" at bounding box center [1085, 34] width 42 height 42
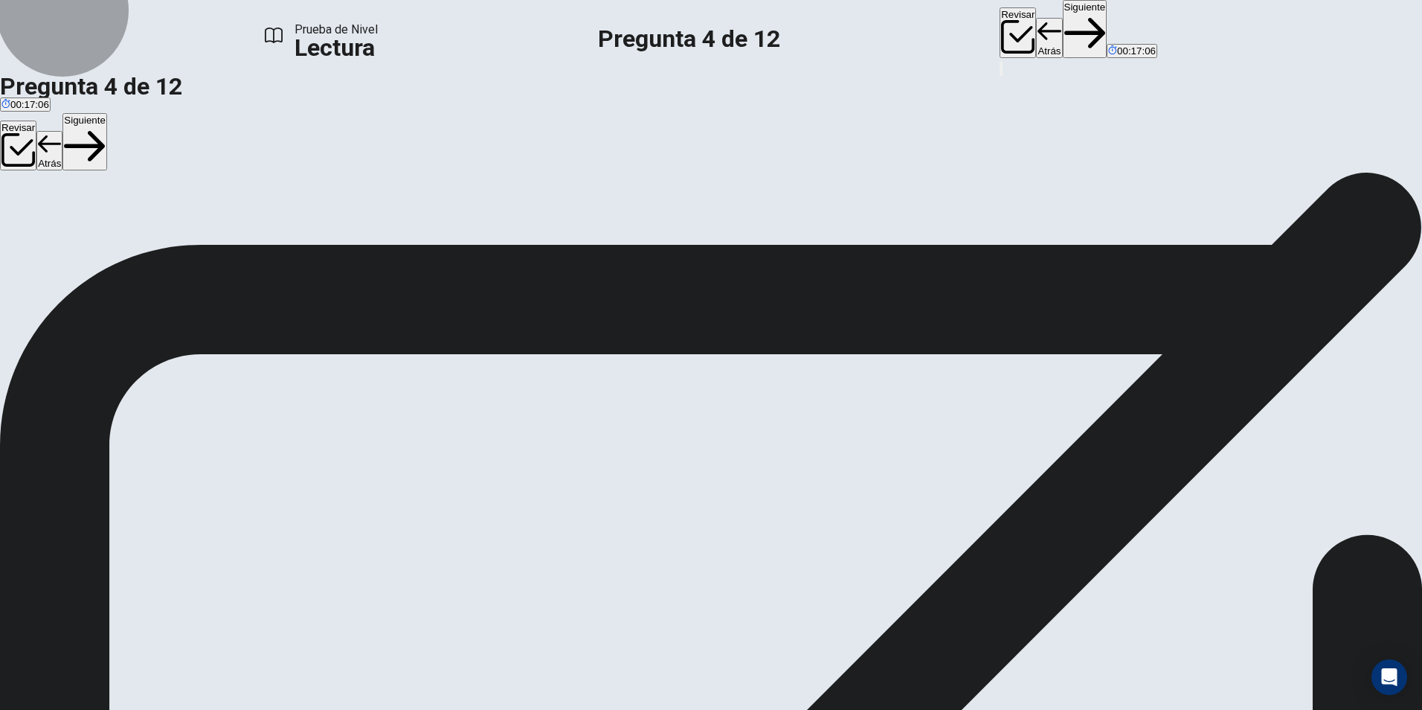
click at [1063, 21] on button "Siguiente" at bounding box center [1085, 29] width 45 height 58
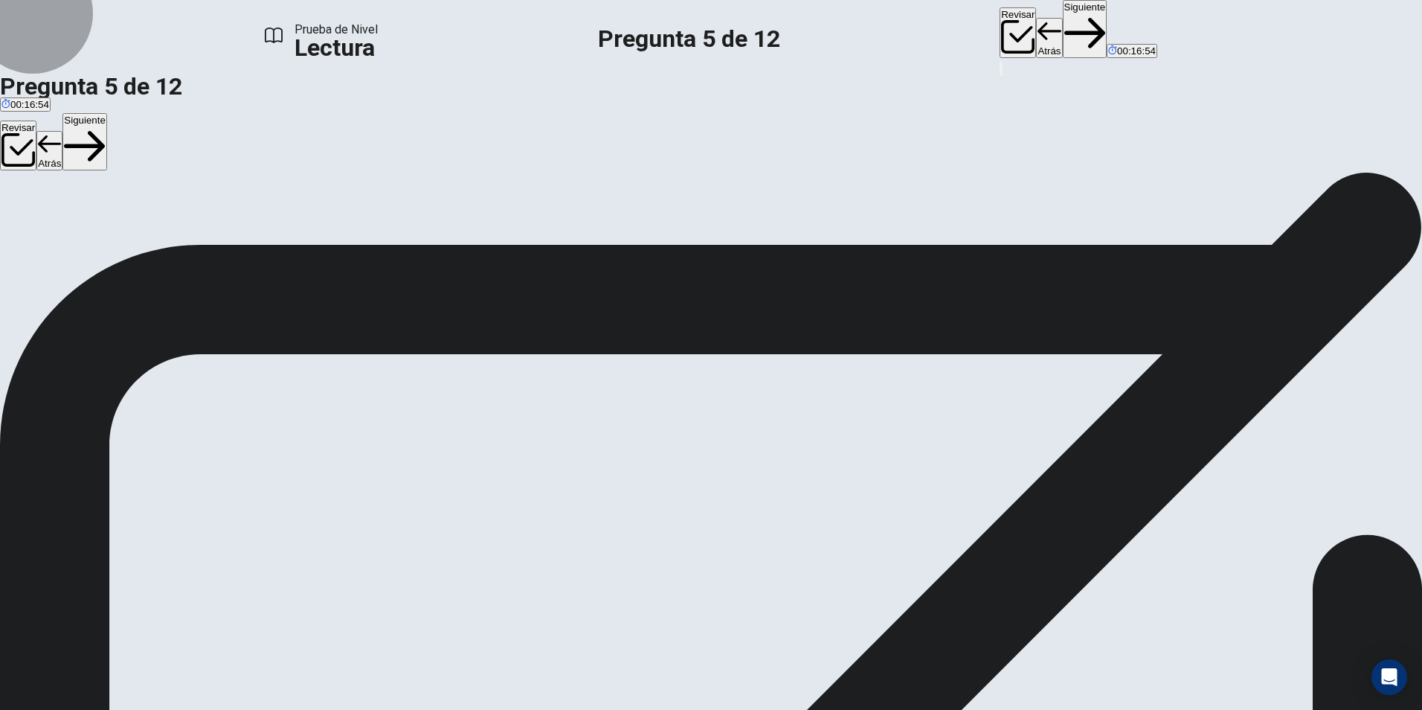
click at [1063, 24] on button "Siguiente" at bounding box center [1085, 29] width 45 height 58
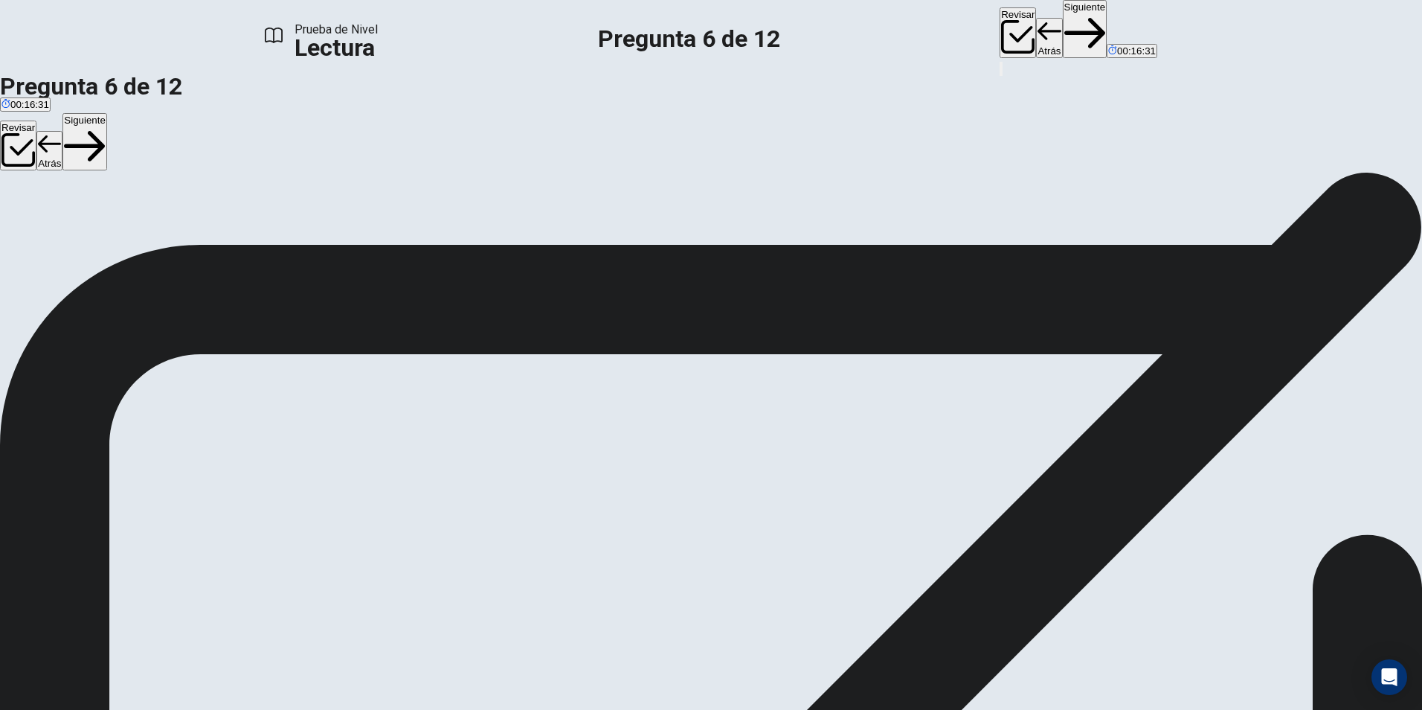
click at [1063, 15] on button "Siguiente" at bounding box center [1085, 29] width 45 height 58
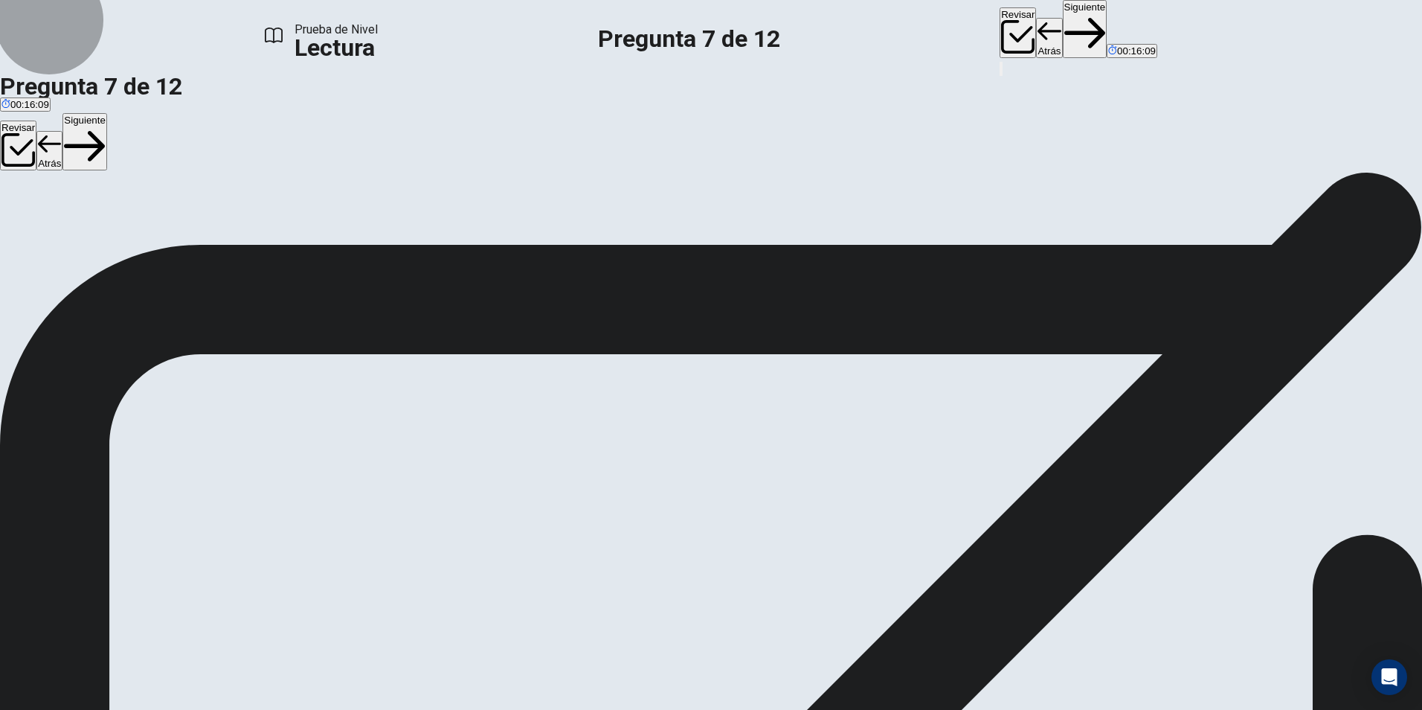
click at [1063, 30] on button "Siguiente" at bounding box center [1085, 29] width 45 height 58
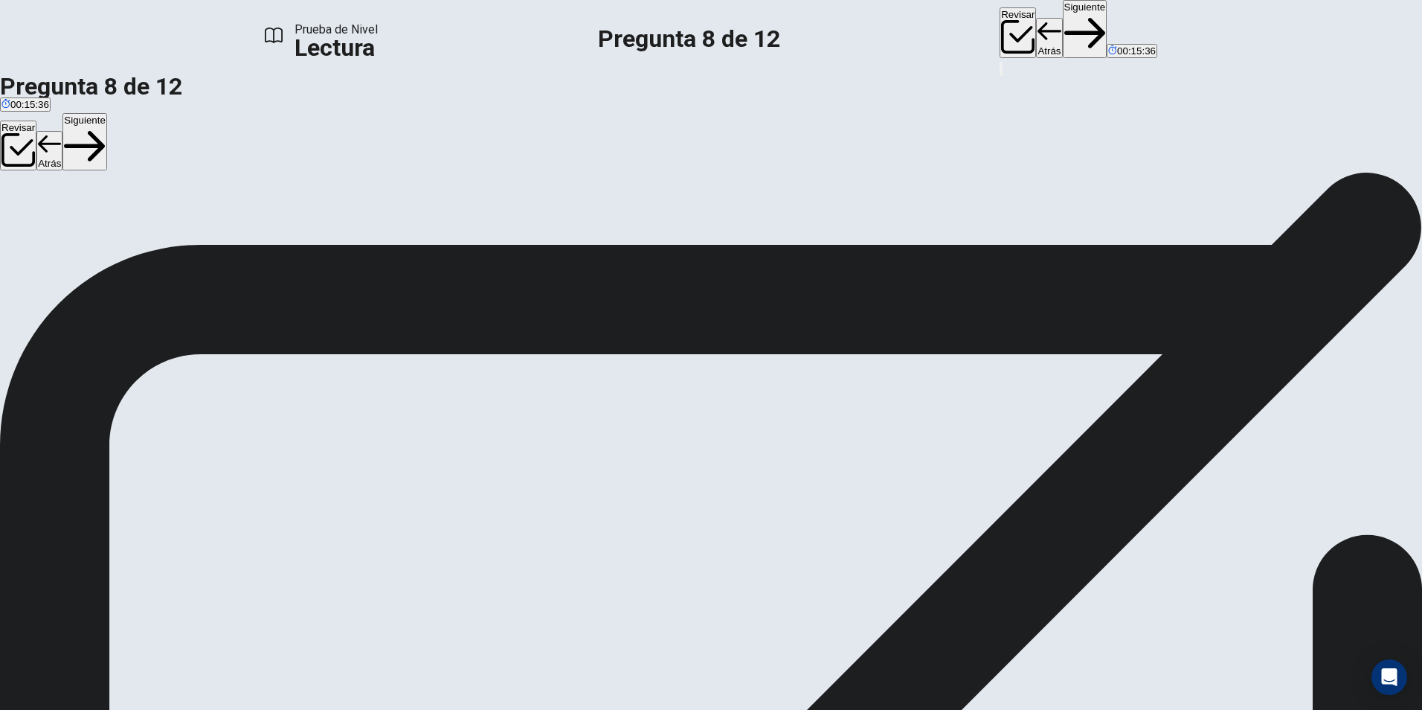
click at [1063, 25] on button "Siguiente" at bounding box center [1085, 29] width 45 height 58
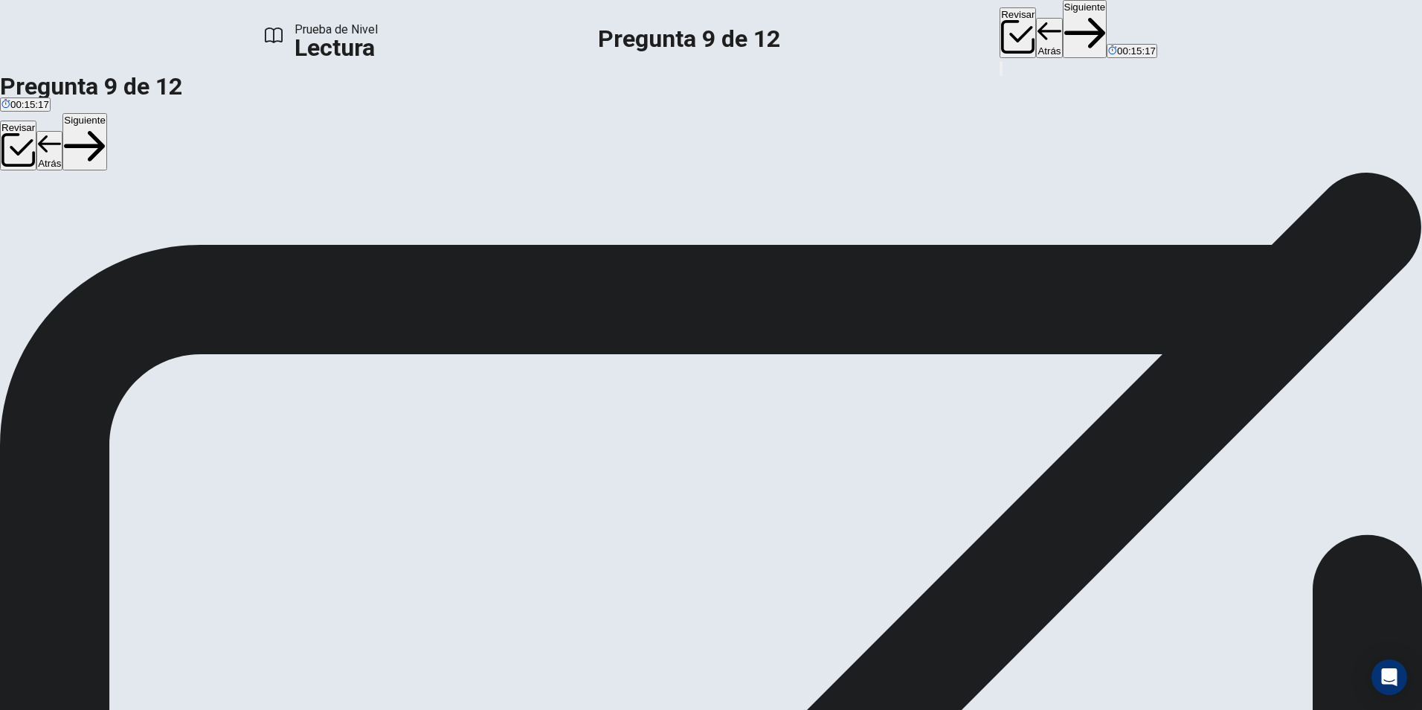
click at [1064, 22] on icon "button" at bounding box center [1085, 33] width 42 height 30
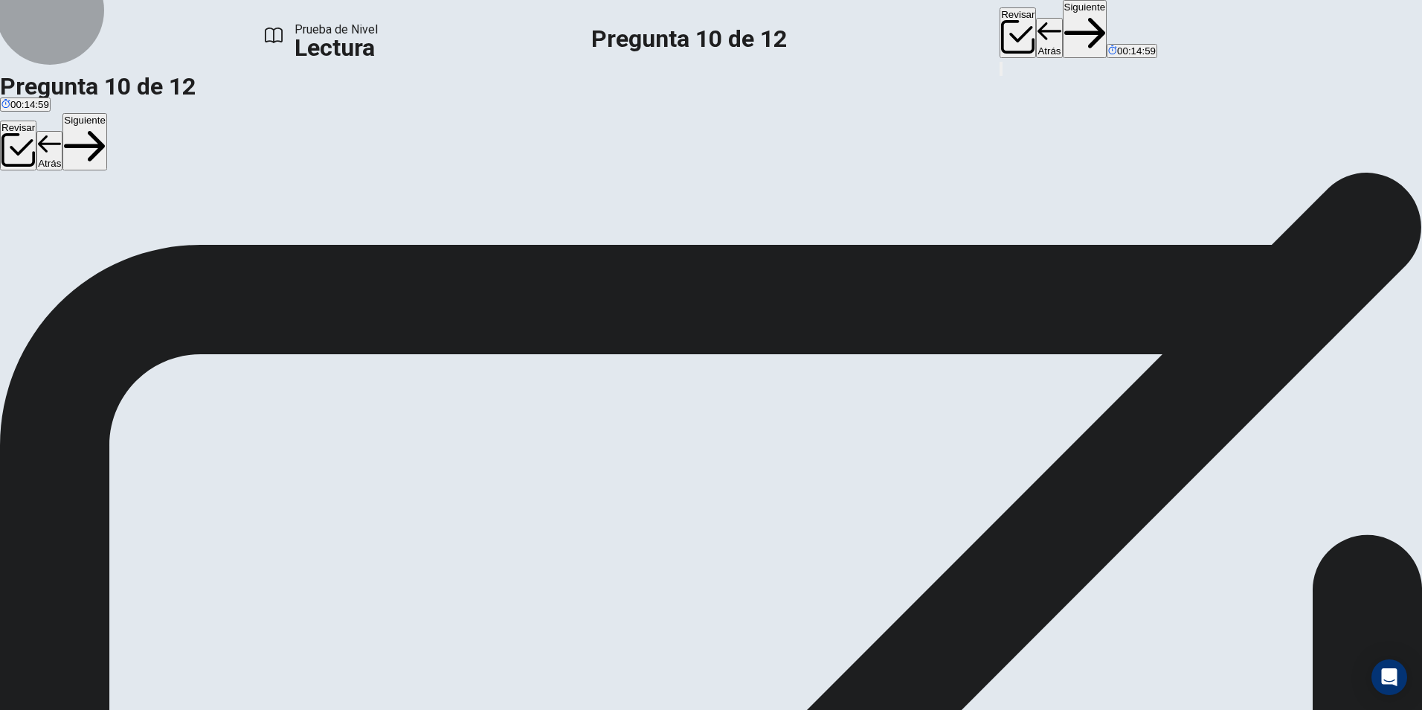
click at [1063, 21] on button "Siguiente" at bounding box center [1085, 29] width 45 height 58
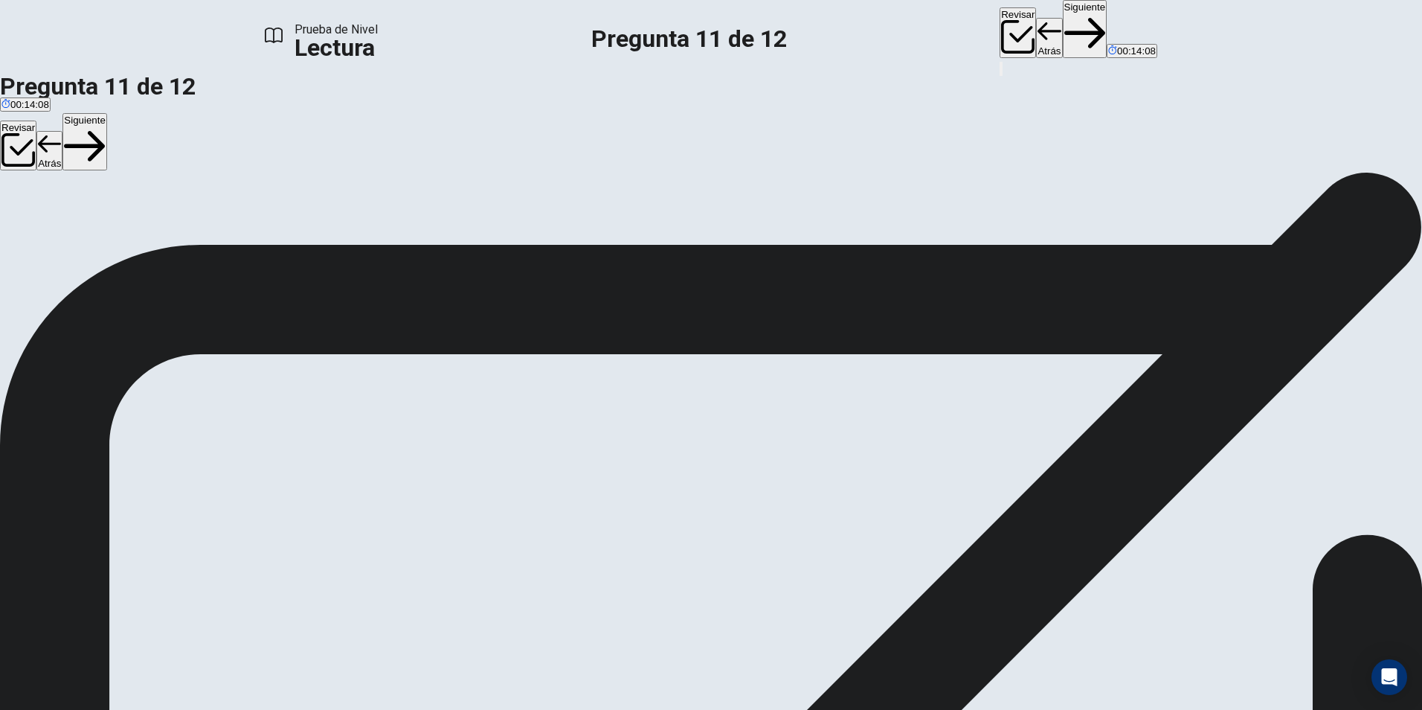
click at [1063, 32] on button "Siguiente" at bounding box center [1085, 29] width 45 height 58
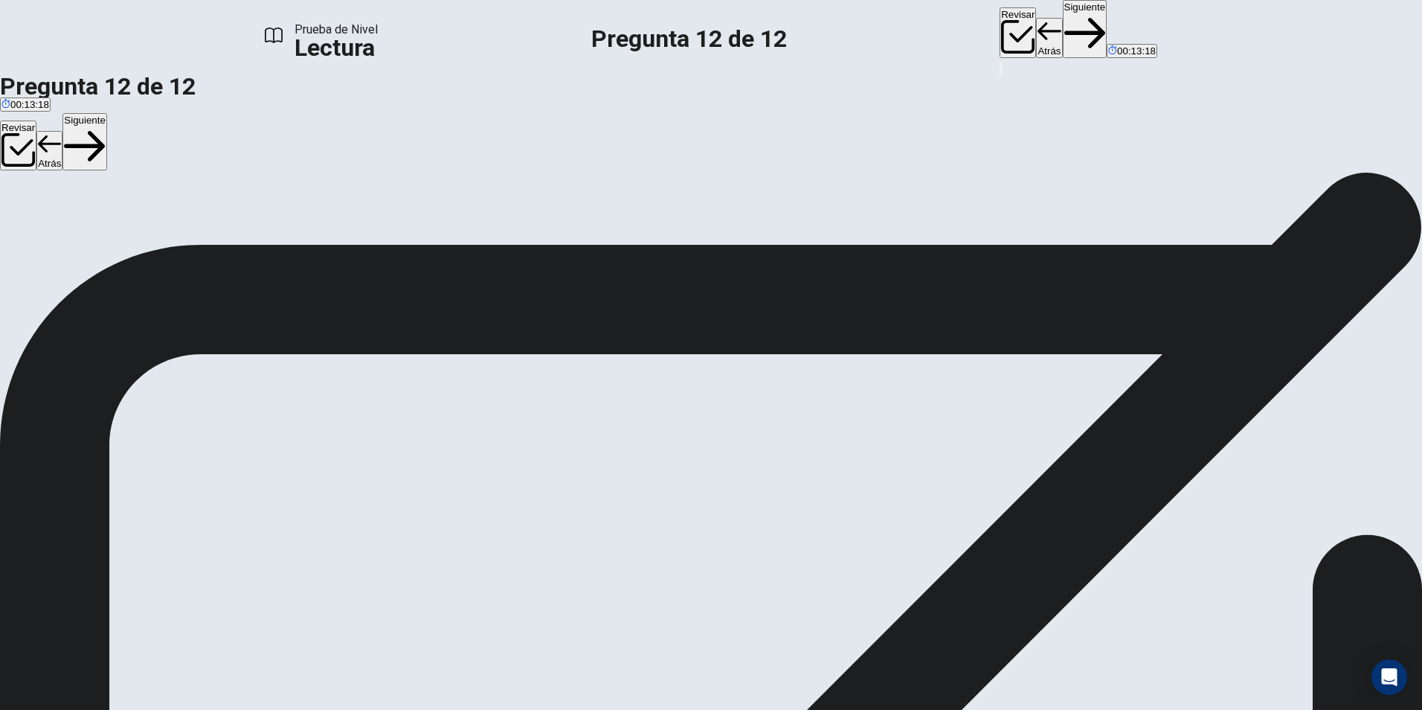
drag, startPoint x: 370, startPoint y: 375, endPoint x: 689, endPoint y: 376, distance: 318.3
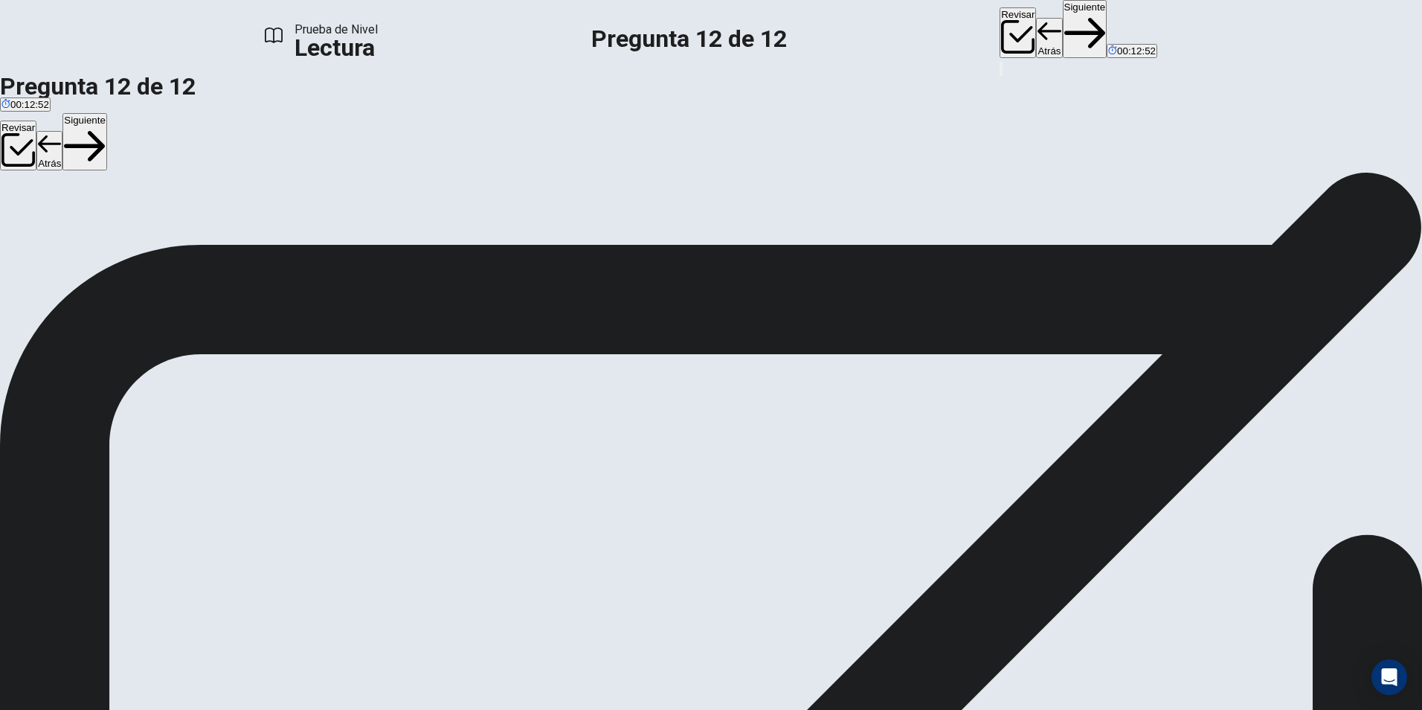
scroll to position [277, 0]
drag, startPoint x: 411, startPoint y: 520, endPoint x: 687, endPoint y: 500, distance: 277.4
drag, startPoint x: 399, startPoint y: 374, endPoint x: 698, endPoint y: 517, distance: 331.3
drag, startPoint x: 398, startPoint y: 376, endPoint x: 666, endPoint y: 588, distance: 342.0
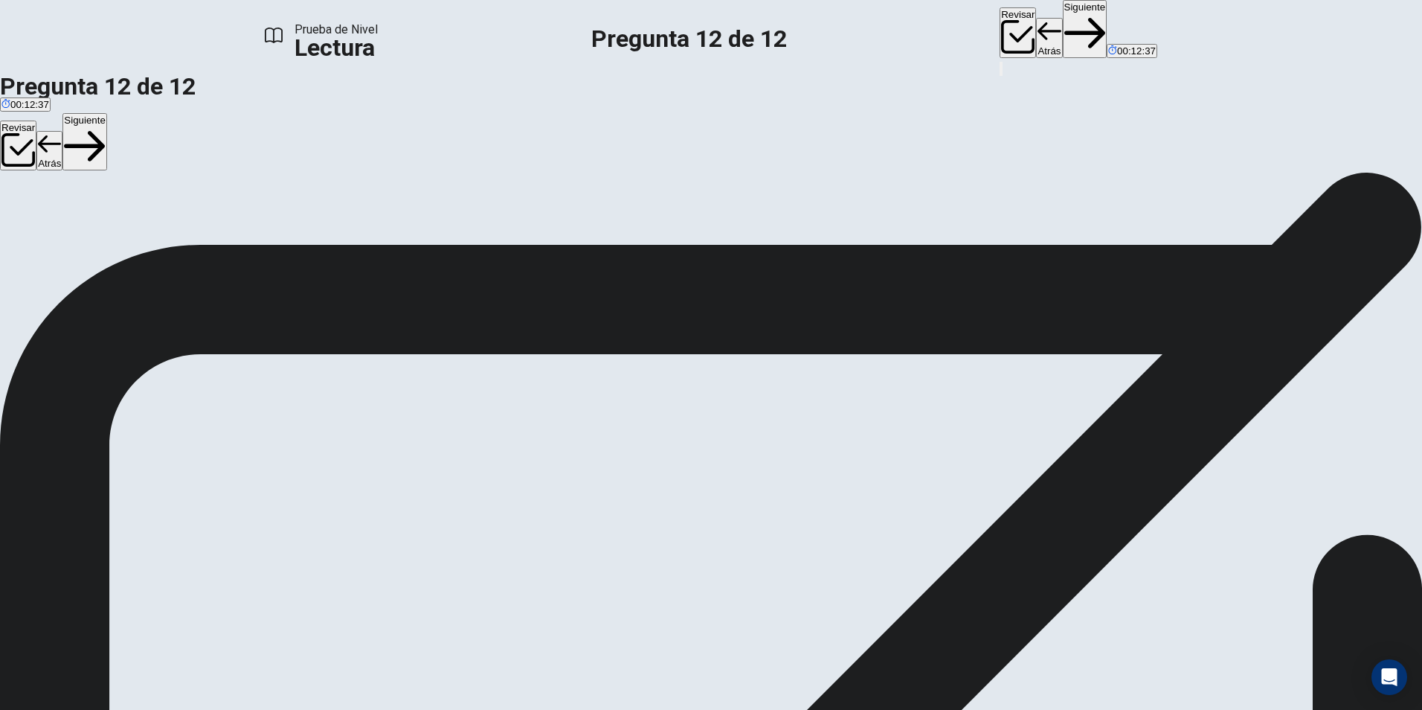
click at [1063, 33] on button "Siguiente" at bounding box center [1085, 29] width 45 height 58
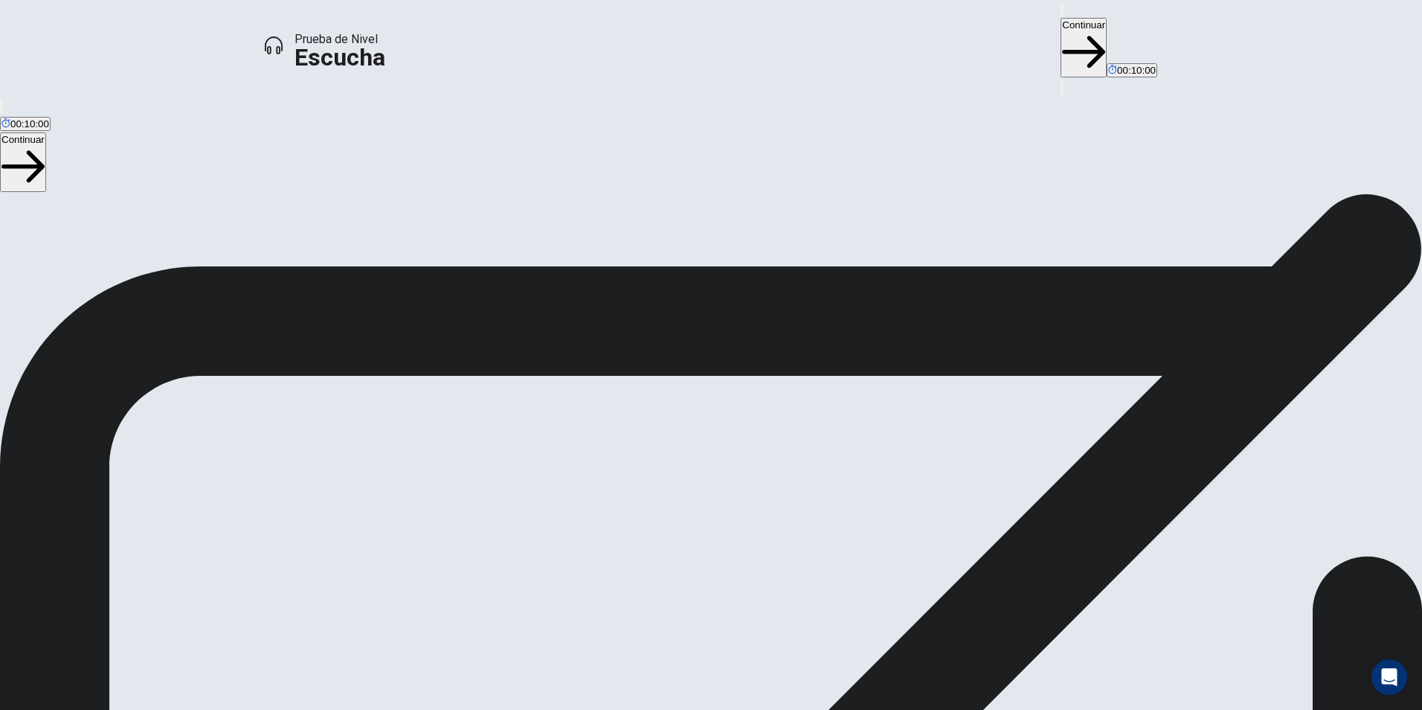
click at [1061, 29] on button "Continuar" at bounding box center [1084, 48] width 46 height 60
click at [1061, 25] on button "Continuar" at bounding box center [1084, 48] width 46 height 60
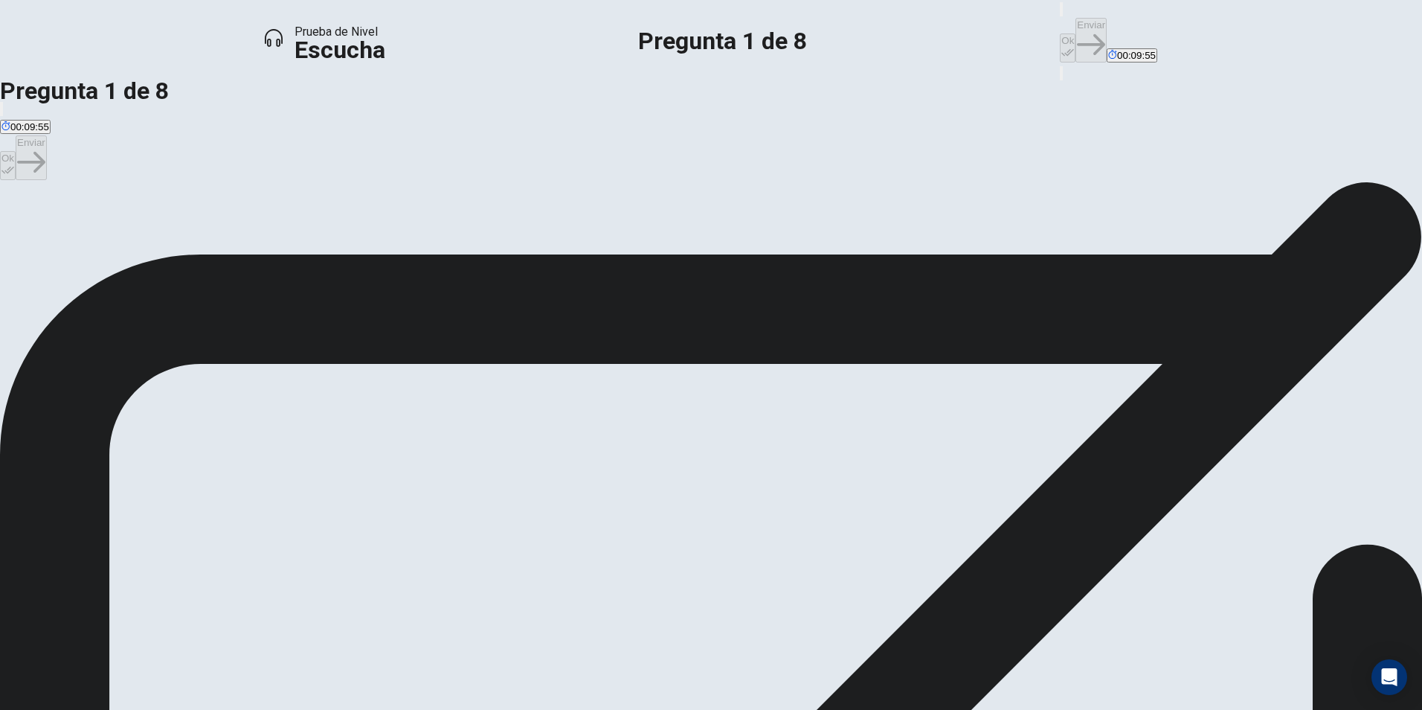
click at [1060, 33] on button "Ok" at bounding box center [1068, 47] width 16 height 29
click at [1075, 25] on button "Enviar" at bounding box center [1090, 40] width 31 height 45
click at [1060, 35] on button "Ok" at bounding box center [1068, 47] width 16 height 29
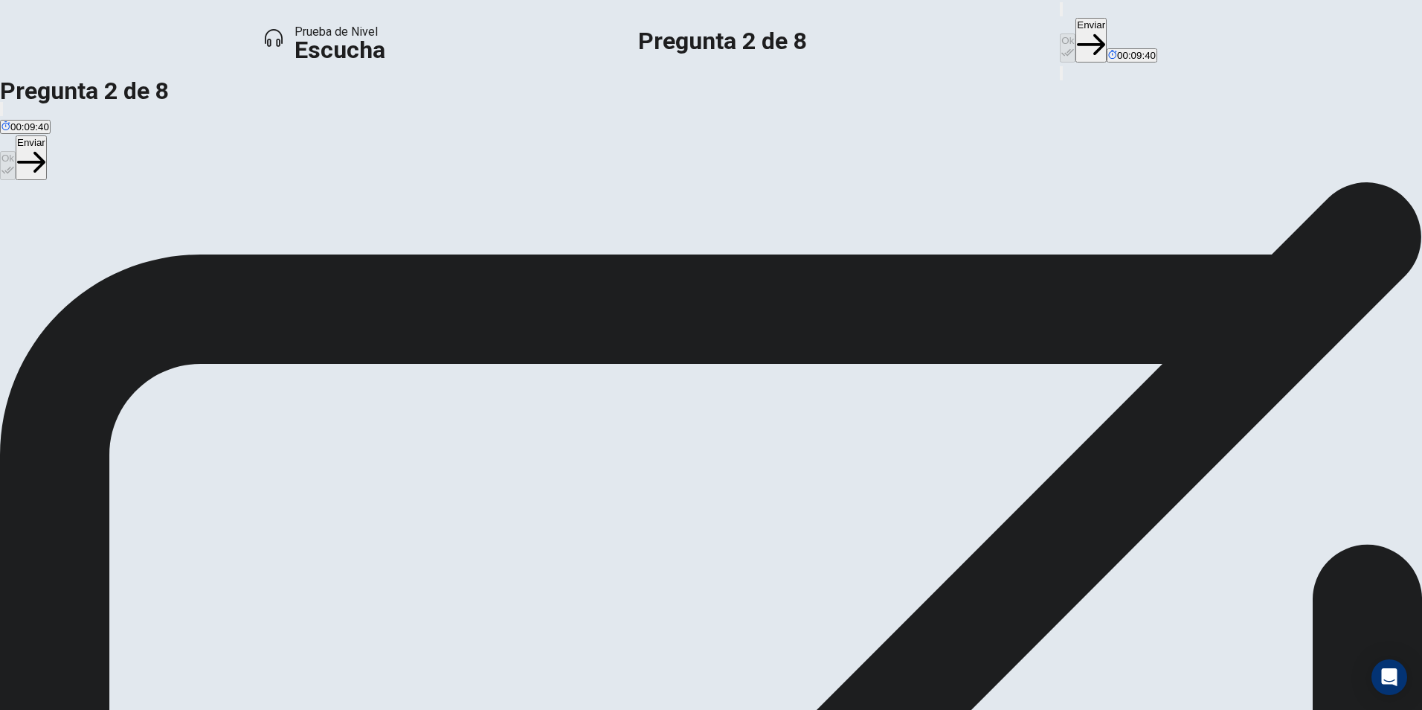
click at [1075, 31] on button "Enviar" at bounding box center [1090, 40] width 31 height 45
click at [1060, 33] on button "Ok" at bounding box center [1068, 47] width 16 height 29
click at [1075, 28] on button "Enviar" at bounding box center [1090, 40] width 31 height 45
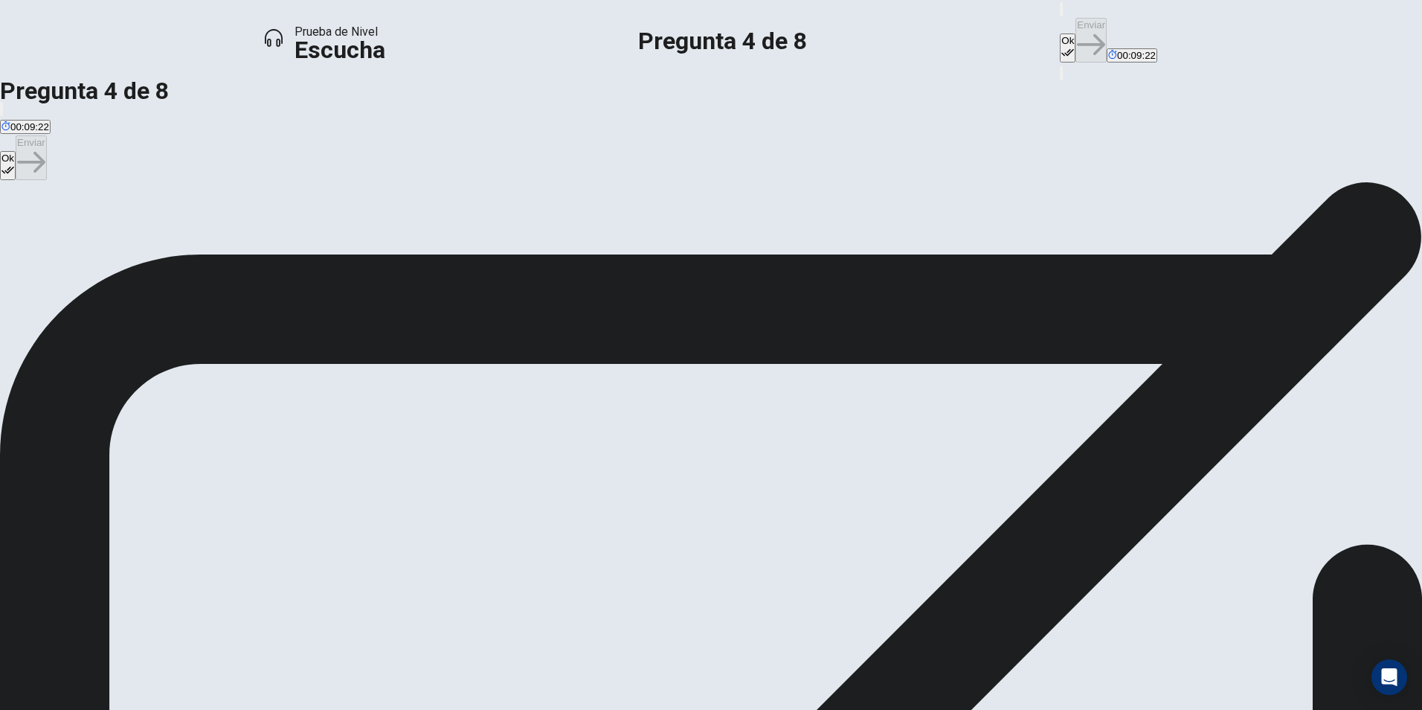
click at [1060, 33] on button "Ok" at bounding box center [1068, 47] width 16 height 29
click at [1075, 24] on button "Enviar" at bounding box center [1090, 40] width 31 height 45
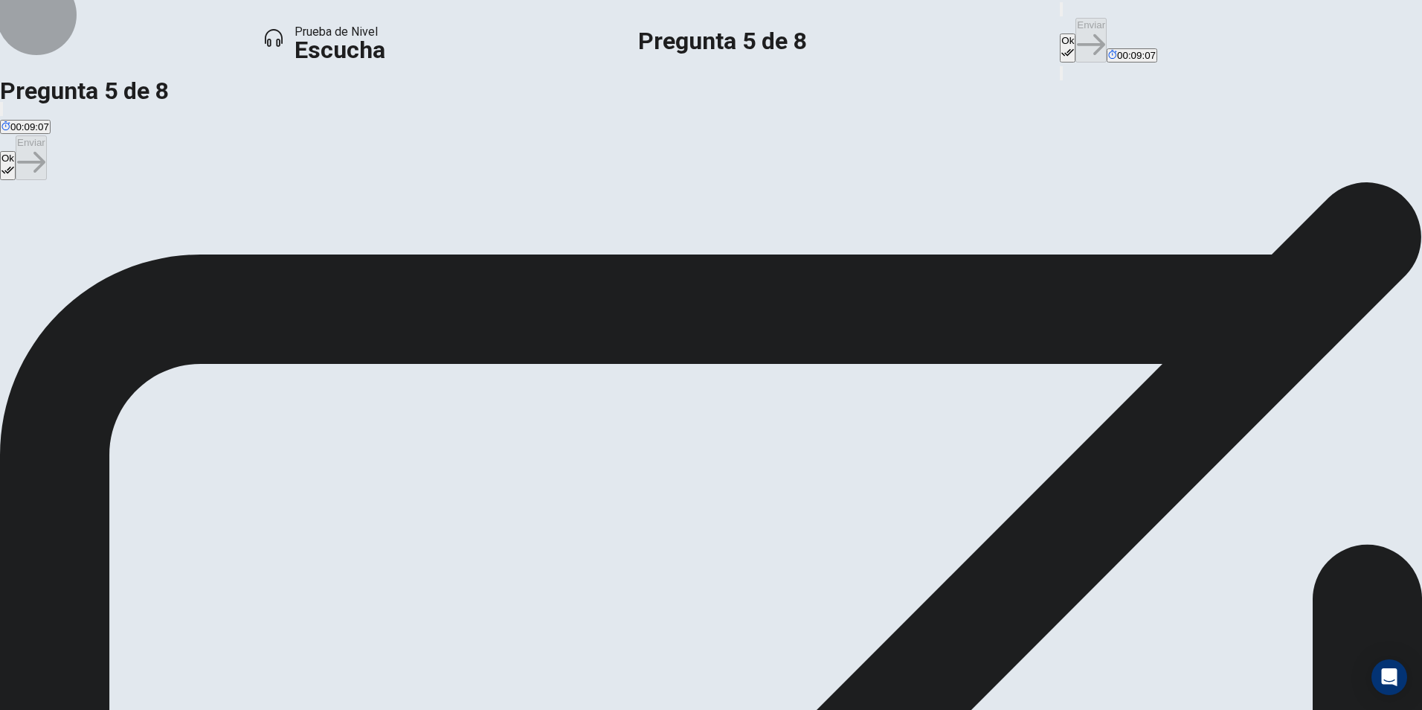
click at [1061, 46] on icon "button" at bounding box center [1067, 52] width 13 height 13
click at [1075, 25] on button "Enviar" at bounding box center [1090, 40] width 31 height 45
click at [1061, 46] on icon "button" at bounding box center [1067, 52] width 13 height 13
click at [1075, 30] on button "Enviar" at bounding box center [1090, 40] width 31 height 45
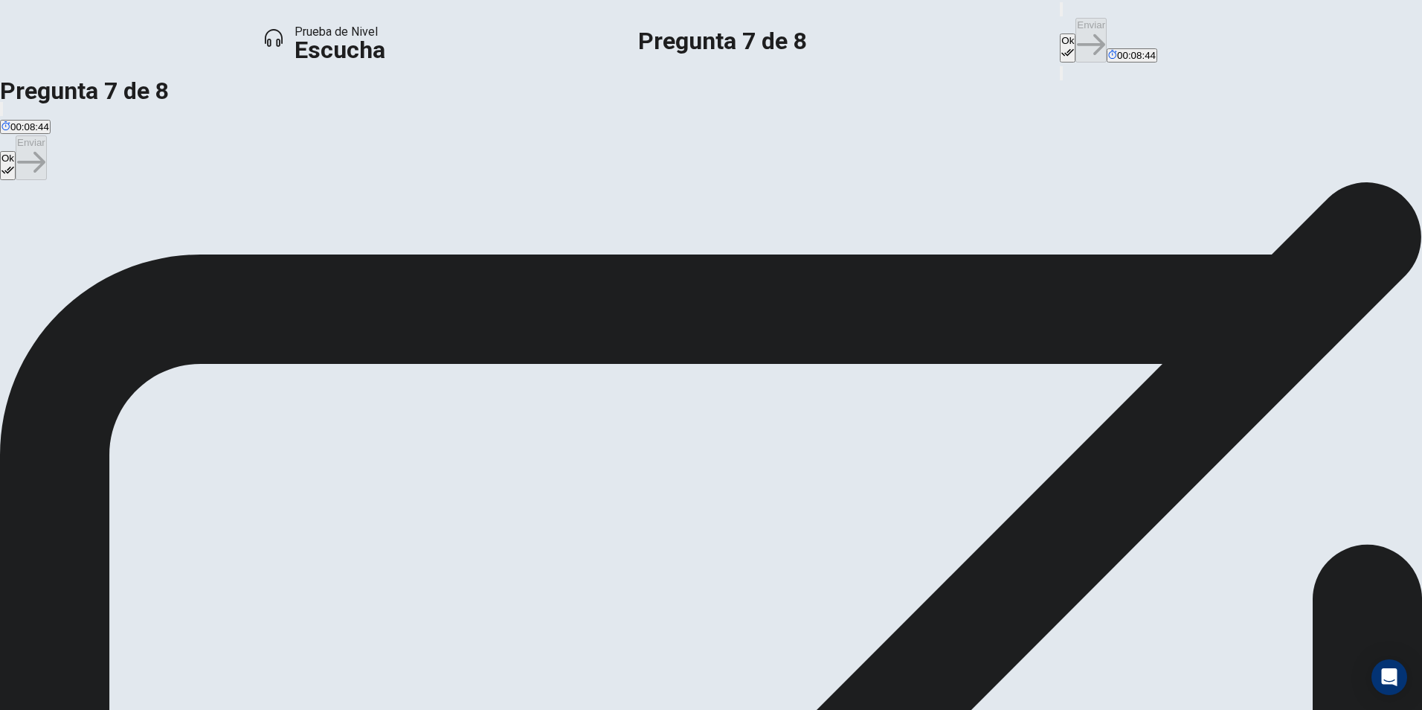
click at [1060, 33] on button "Ok" at bounding box center [1068, 47] width 16 height 29
click at [1075, 22] on button "Enviar" at bounding box center [1090, 40] width 31 height 45
click at [1060, 33] on button "Ok" at bounding box center [1068, 47] width 16 height 29
click at [1075, 28] on button "Enviar" at bounding box center [1090, 40] width 31 height 45
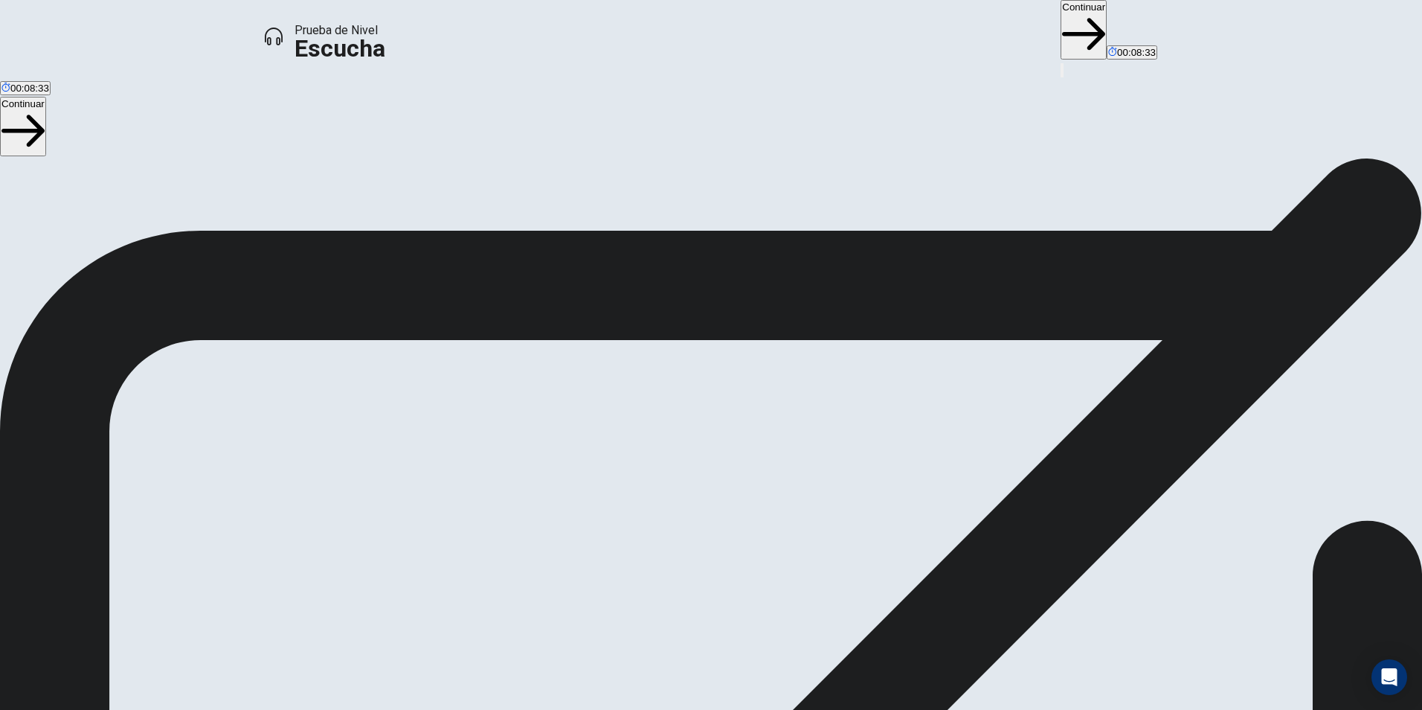
click at [1061, 28] on button "Continuar" at bounding box center [1084, 30] width 46 height 60
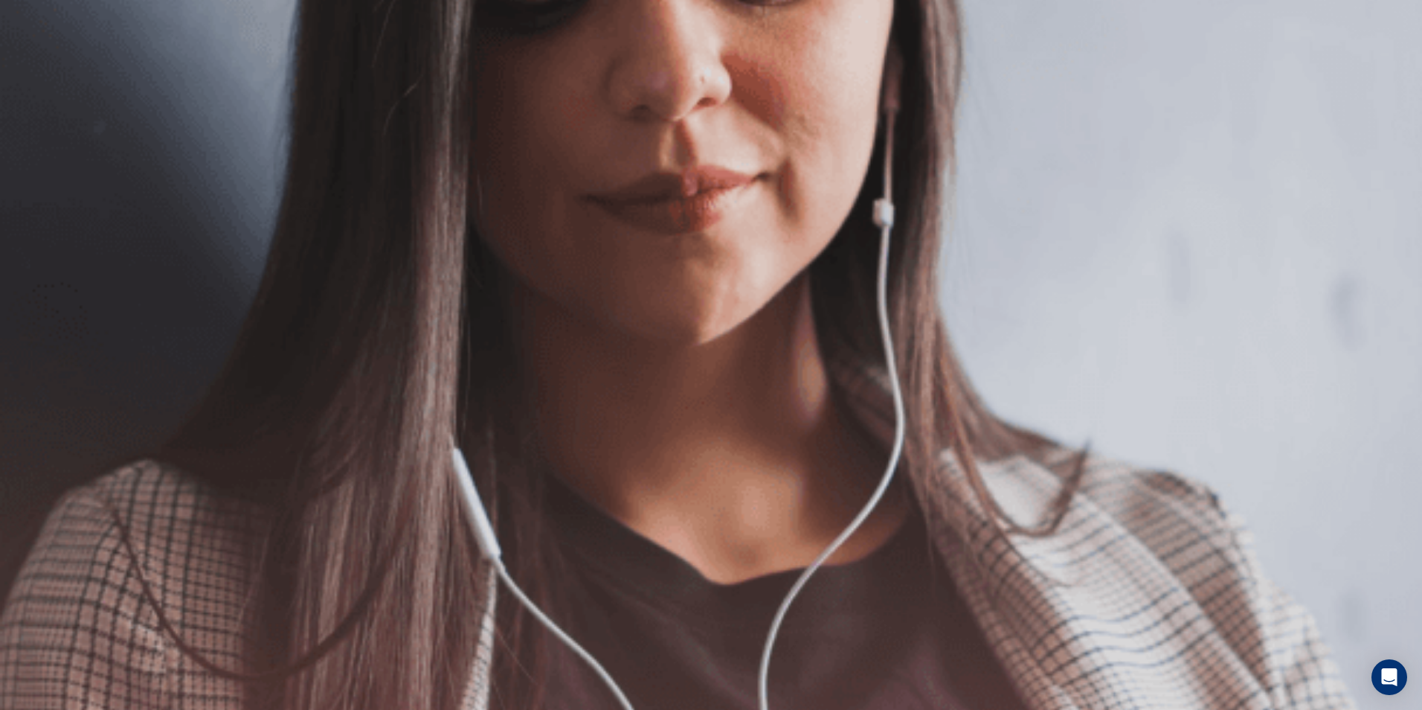
scroll to position [74, 0]
click at [1111, 32] on button "Continuar" at bounding box center [1134, 48] width 46 height 60
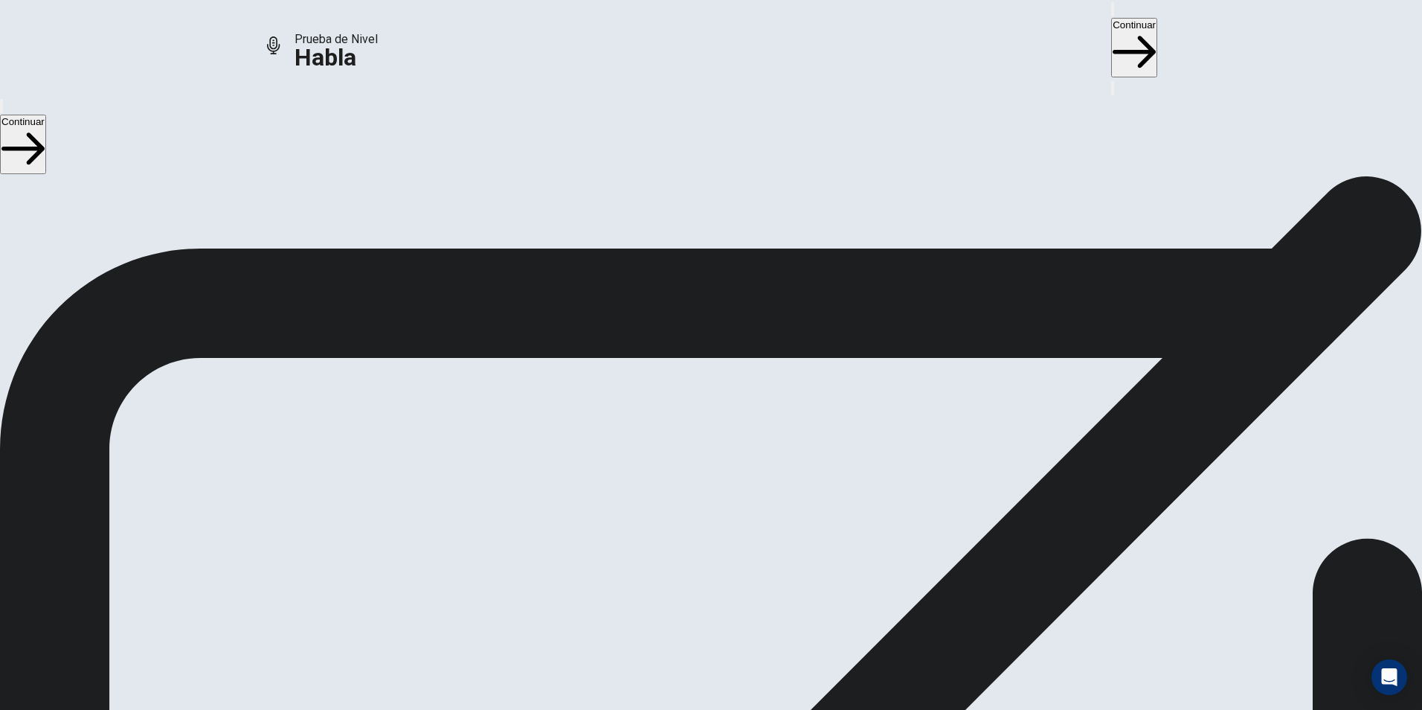
click at [1111, 29] on button "Continuar" at bounding box center [1134, 48] width 46 height 60
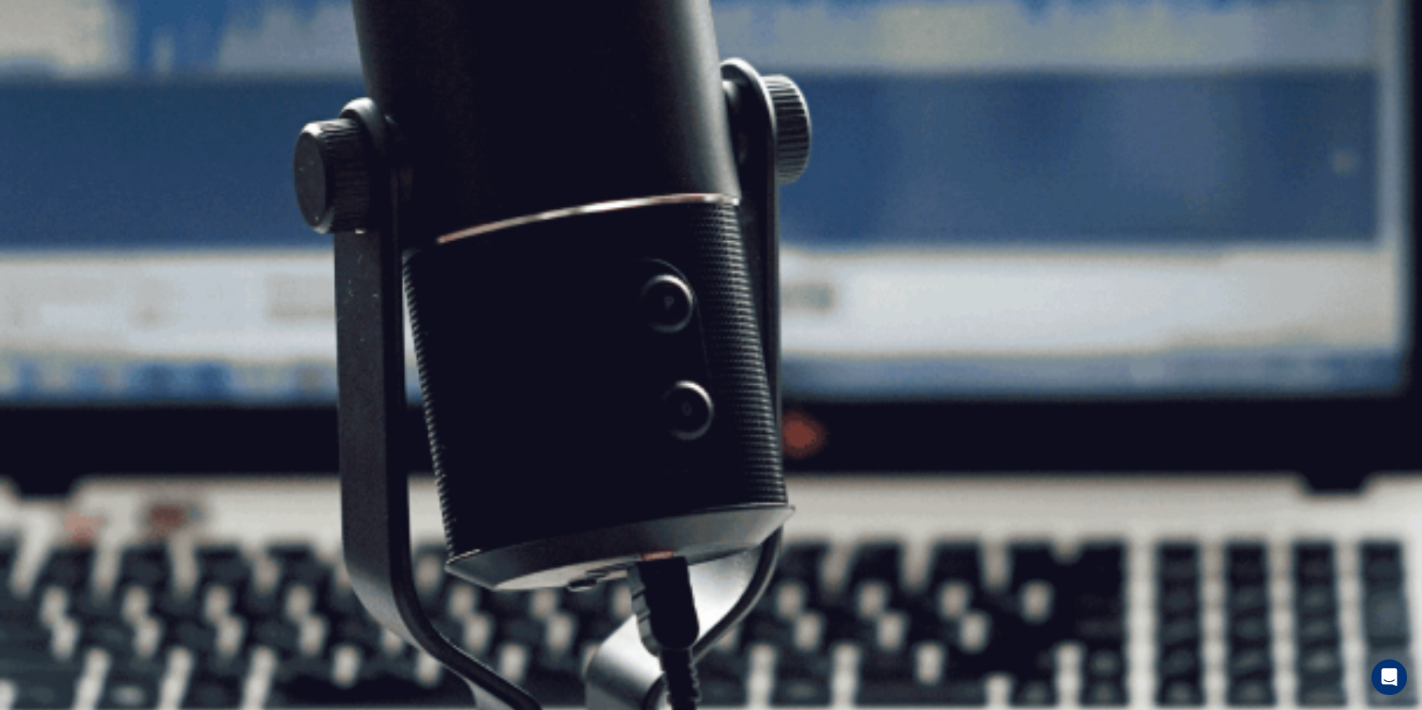
click at [1111, 32] on button "Continuar" at bounding box center [1134, 48] width 46 height 60
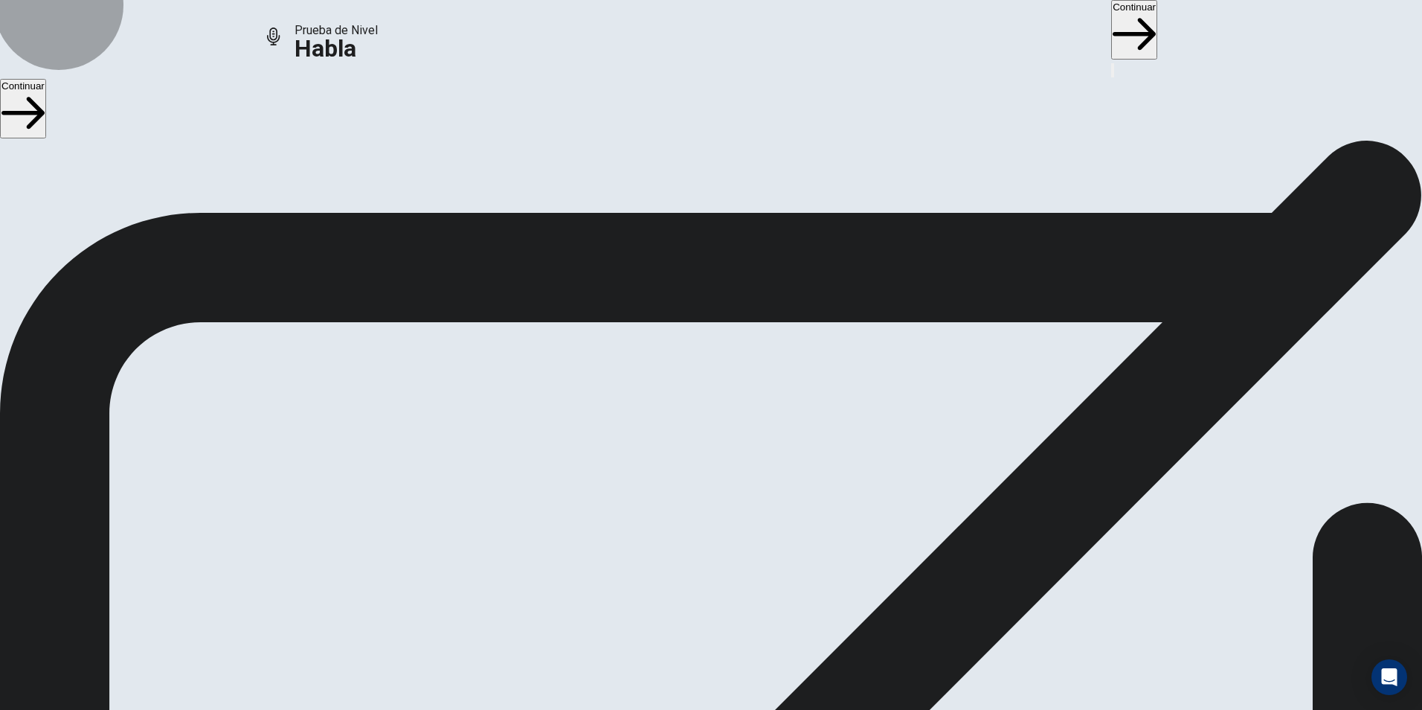
click at [1111, 16] on button "Continuar" at bounding box center [1134, 30] width 46 height 60
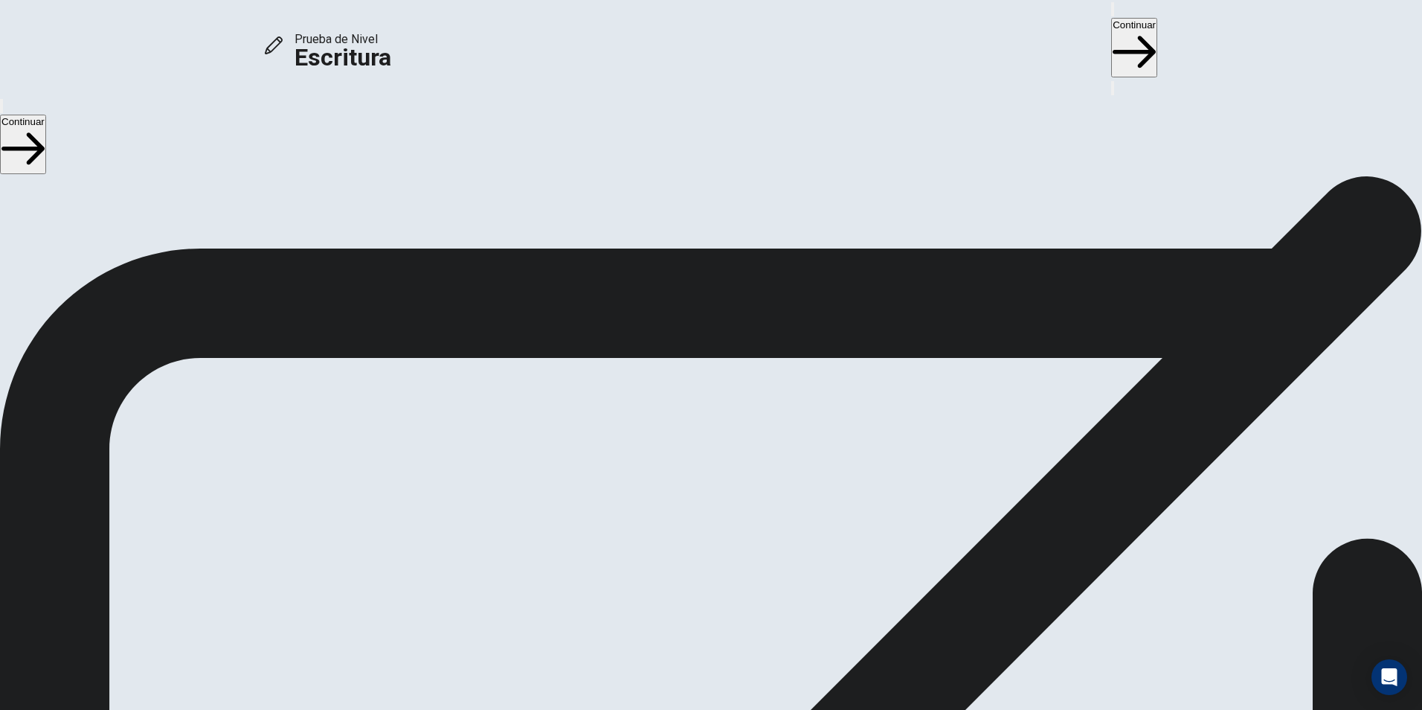
click at [1111, 26] on button "Continuar" at bounding box center [1134, 48] width 46 height 60
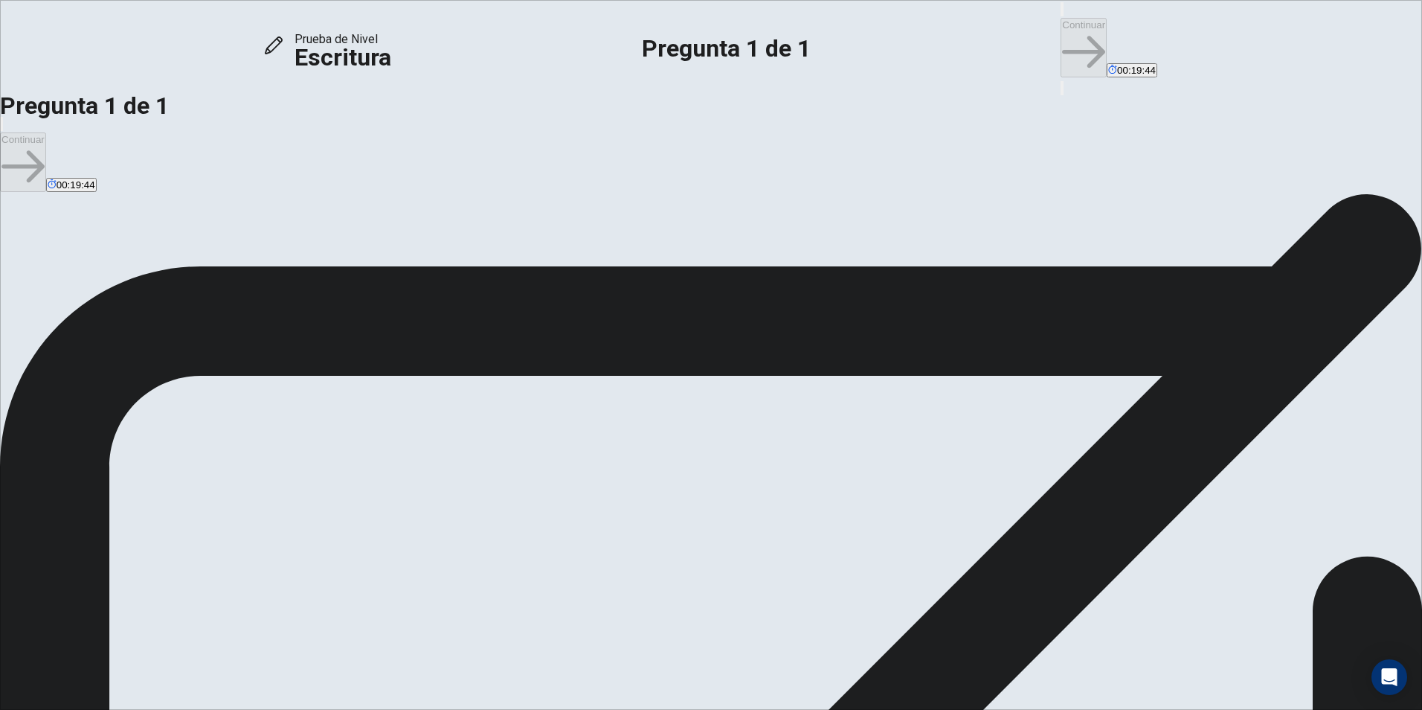
type textarea "*"
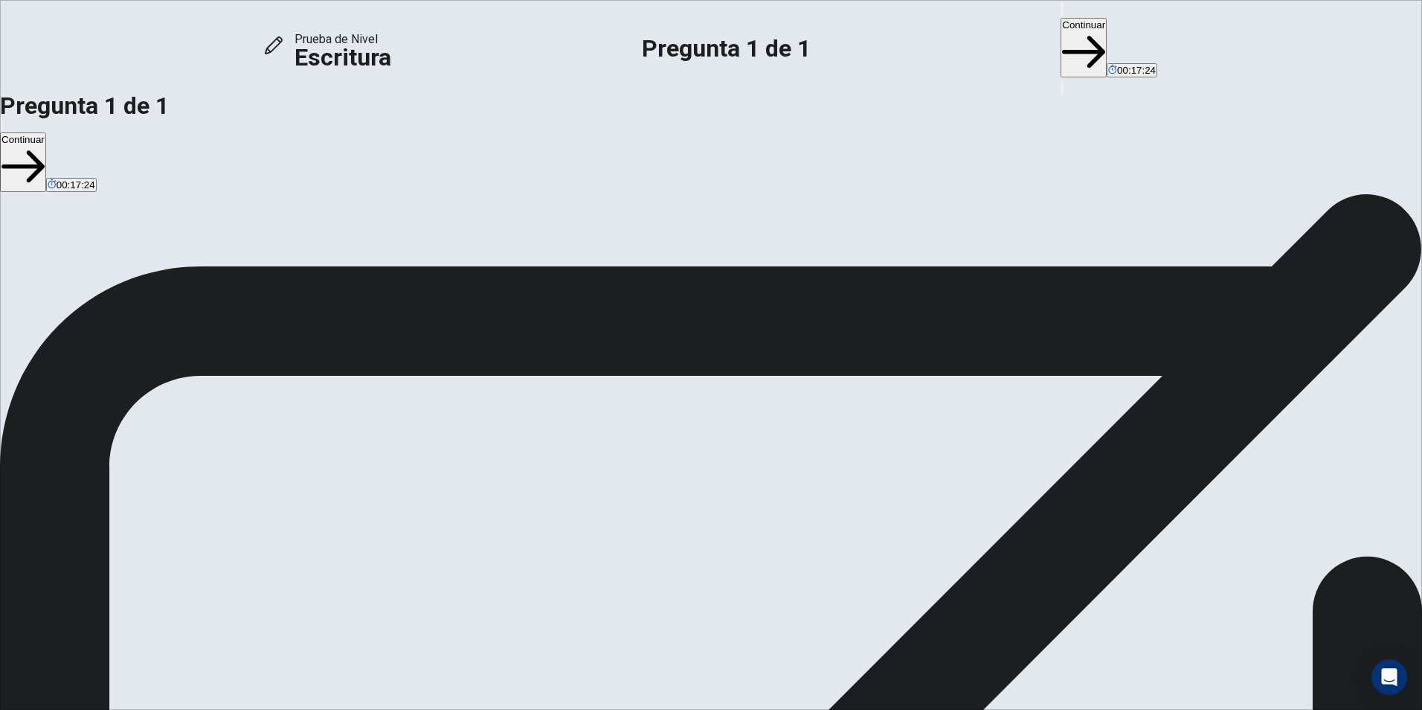
type textarea "**********"
click at [1061, 25] on button "Continuar" at bounding box center [1084, 48] width 46 height 60
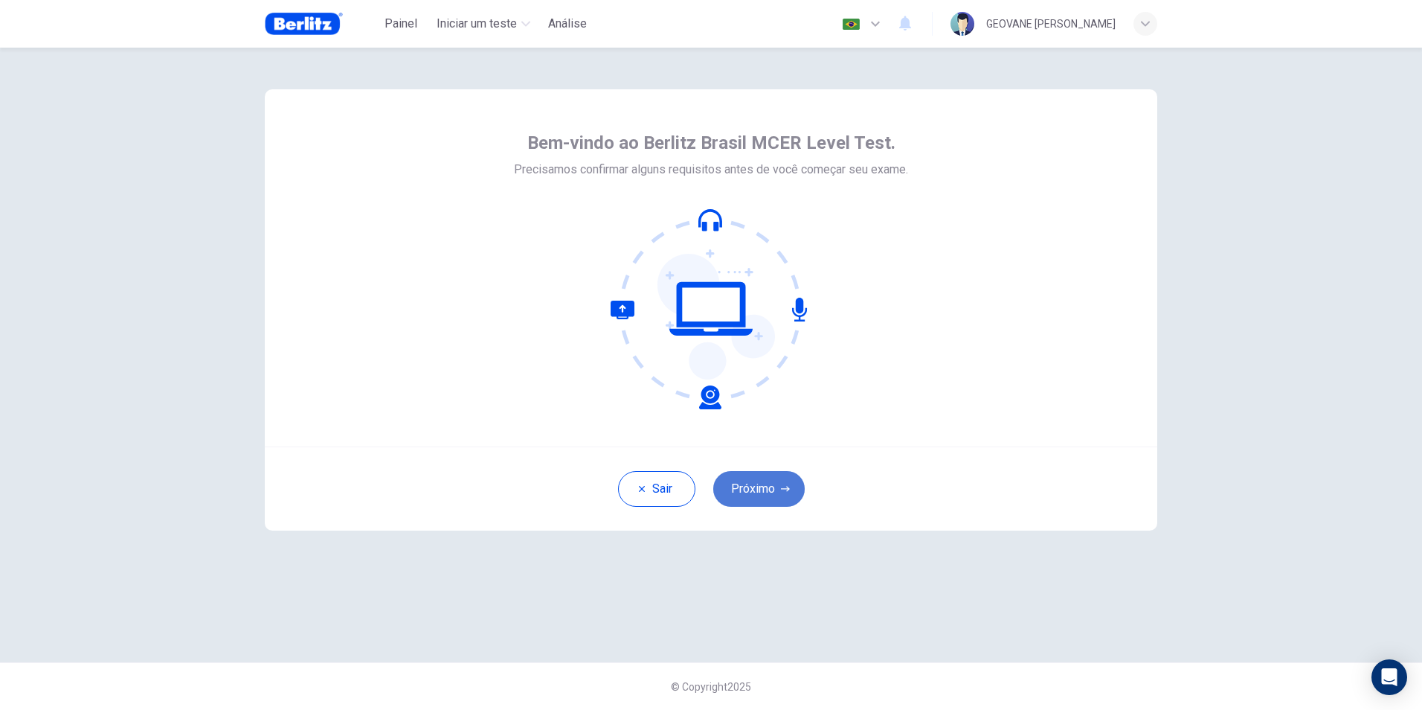
click at [755, 502] on button "Próximo" at bounding box center [758, 489] width 91 height 36
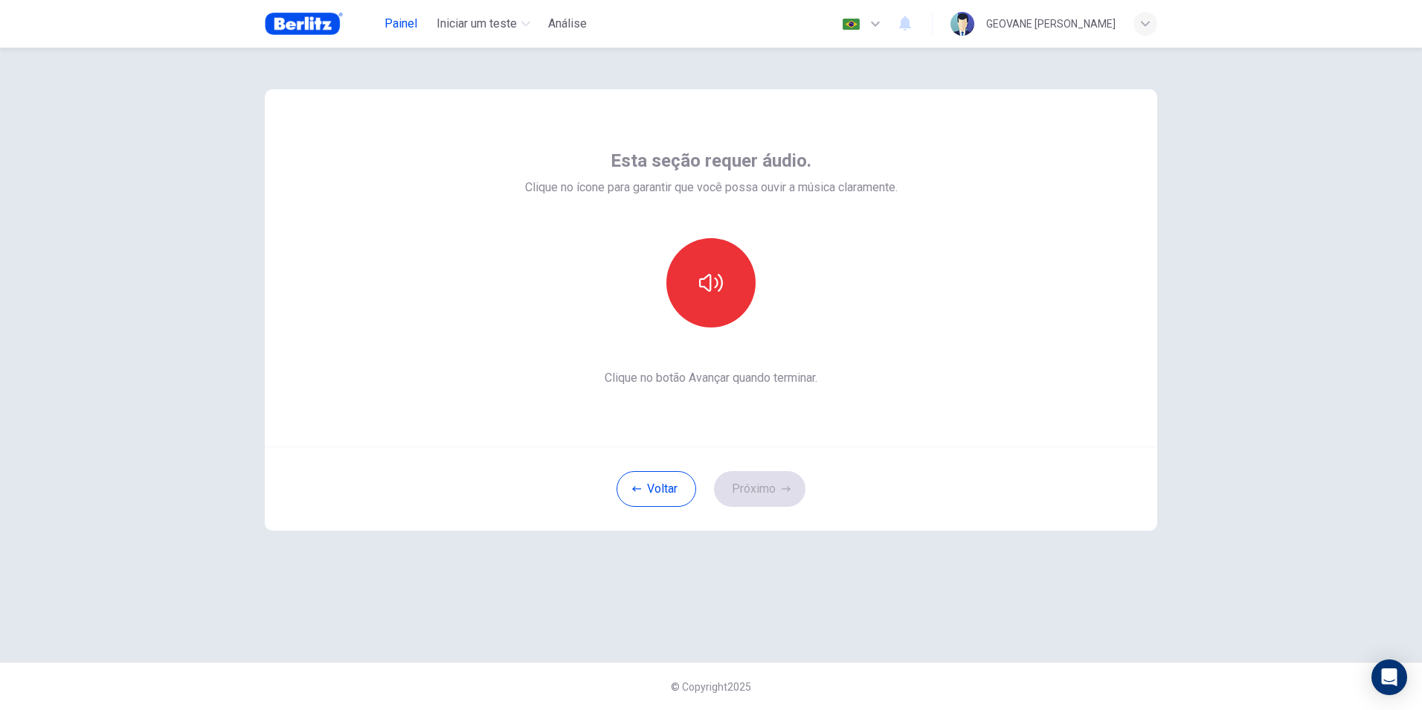
click at [387, 13] on button "Painel" at bounding box center [401, 23] width 48 height 27
